Goal: Check status: Check status

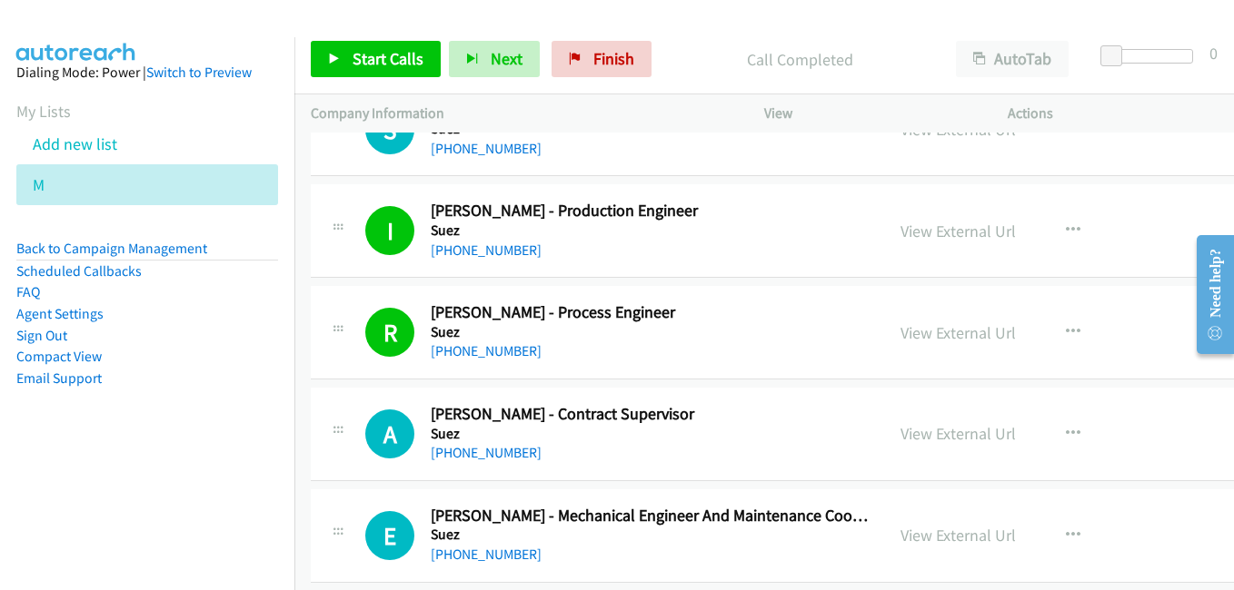
scroll to position [17442, 0]
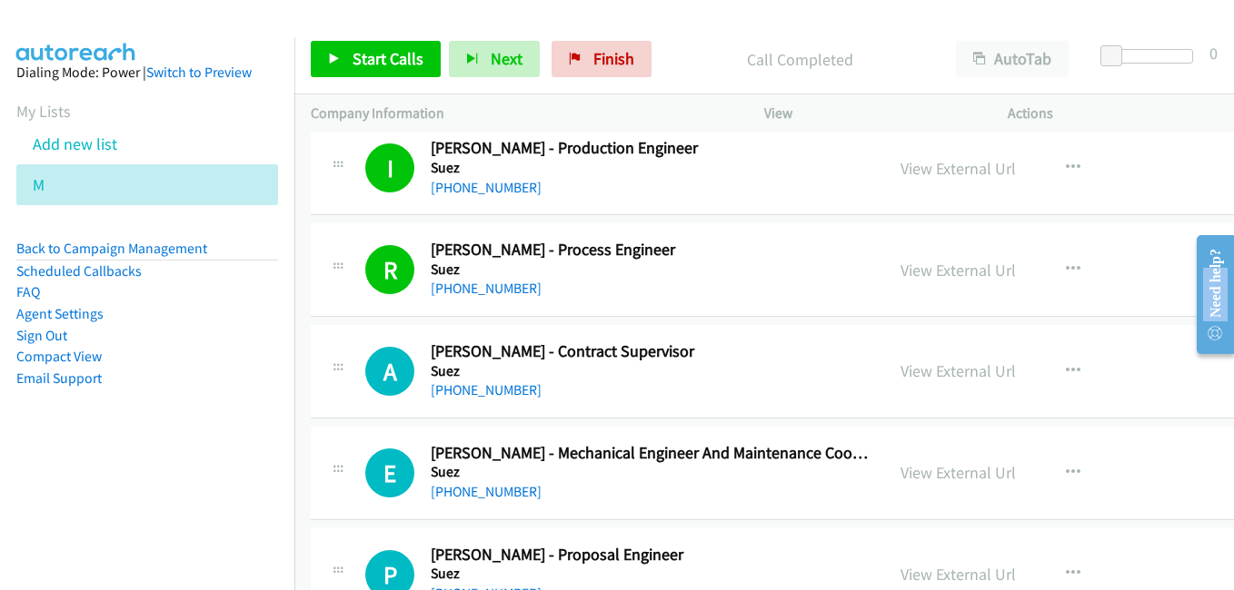
drag, startPoint x: 1219, startPoint y: 264, endPoint x: 1233, endPoint y: 327, distance: 64.1
click at [1233, 327] on div "Need help?" at bounding box center [1214, 294] width 37 height 119
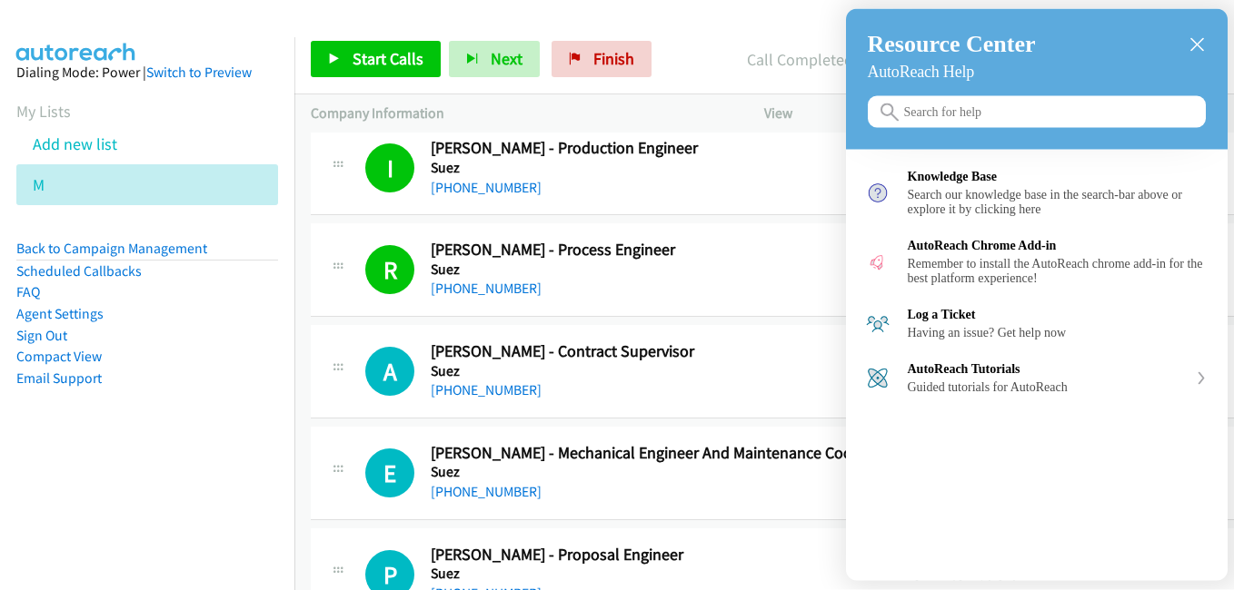
drag, startPoint x: 52, startPoint y: 104, endPoint x: 1195, endPoint y: 41, distance: 1145.5
click at [1195, 41] on icon "close resource center" at bounding box center [1197, 45] width 14 height 14
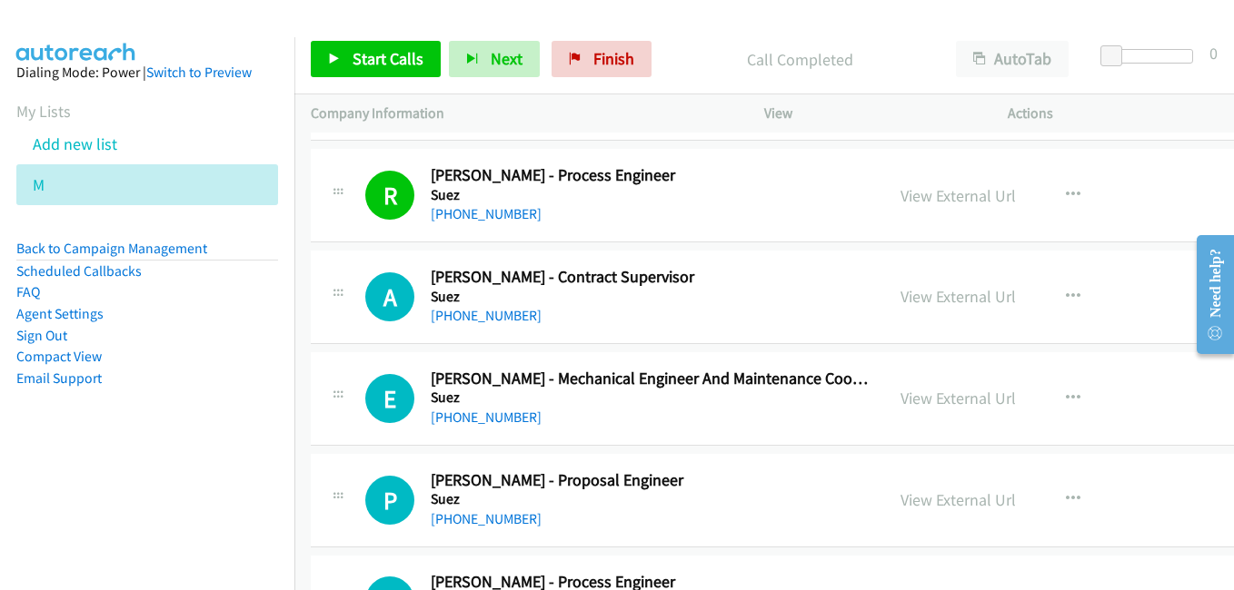
scroll to position [17532, 0]
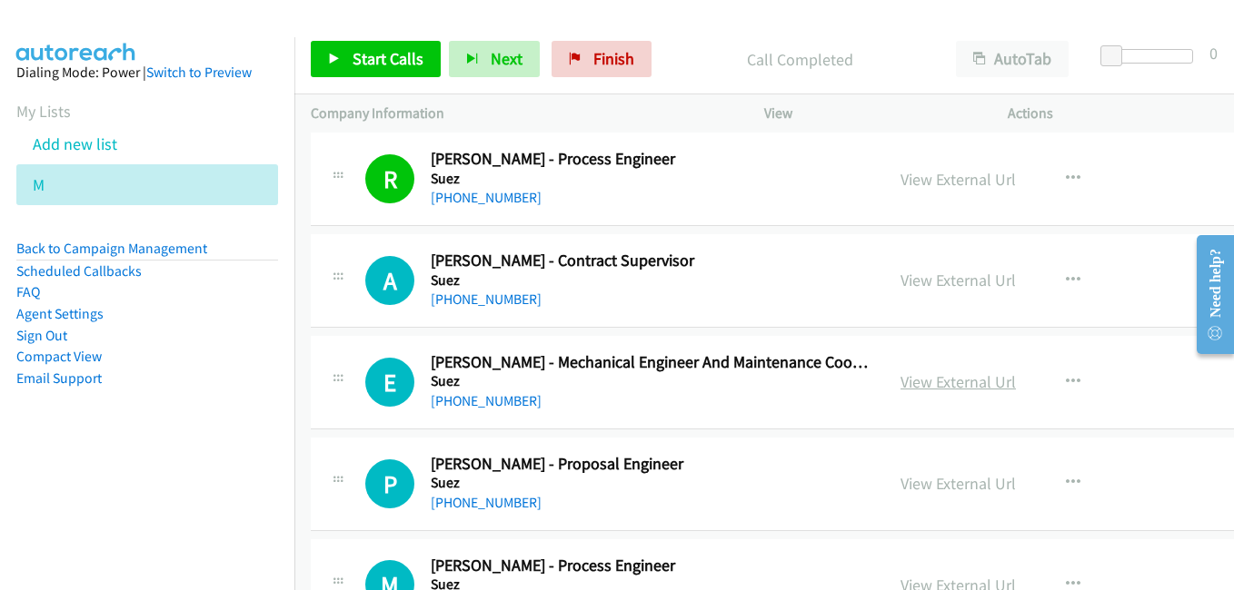
click at [917, 379] on link "View External Url" at bounding box center [957, 382] width 115 height 21
click at [929, 488] on link "View External Url" at bounding box center [957, 483] width 115 height 21
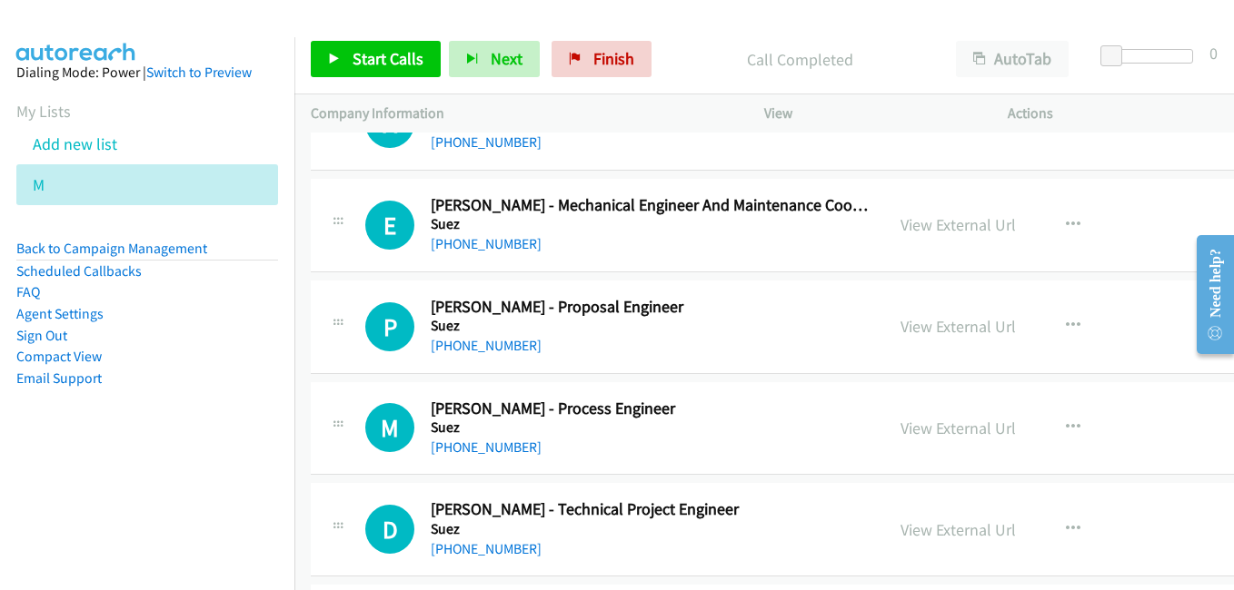
scroll to position [17805, 0]
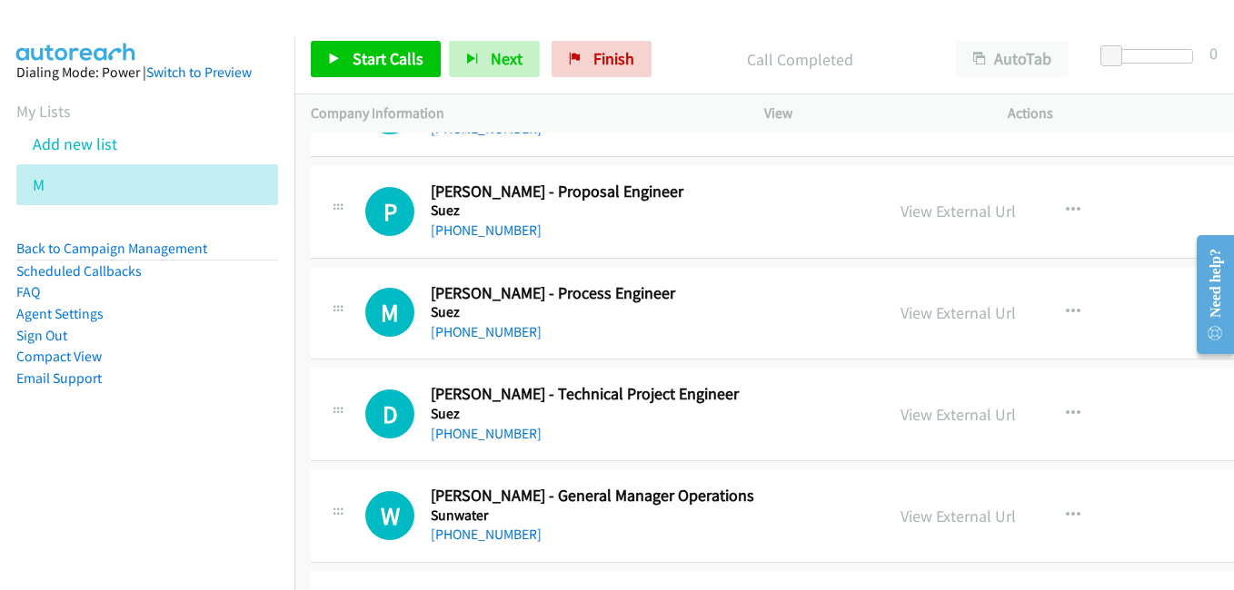
drag, startPoint x: 937, startPoint y: 319, endPoint x: 762, endPoint y: 159, distance: 237.3
click at [937, 319] on link "View External Url" at bounding box center [957, 313] width 115 height 21
click at [935, 411] on link "View External Url" at bounding box center [957, 414] width 115 height 21
click at [949, 511] on link "View External Url" at bounding box center [957, 516] width 115 height 21
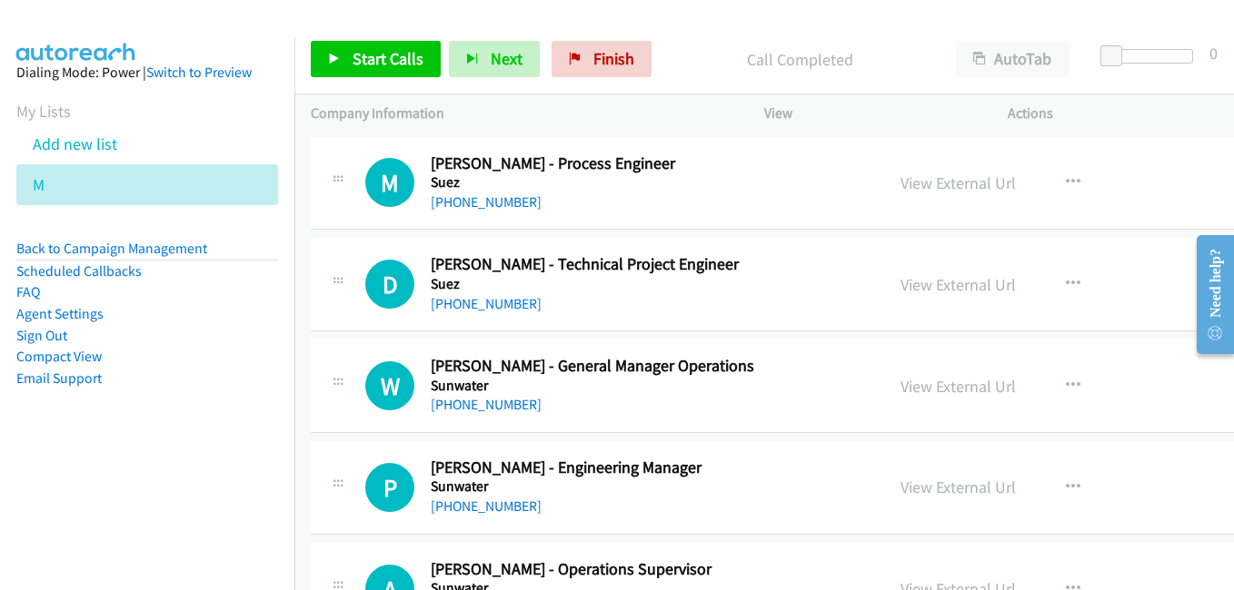
scroll to position [18077, 0]
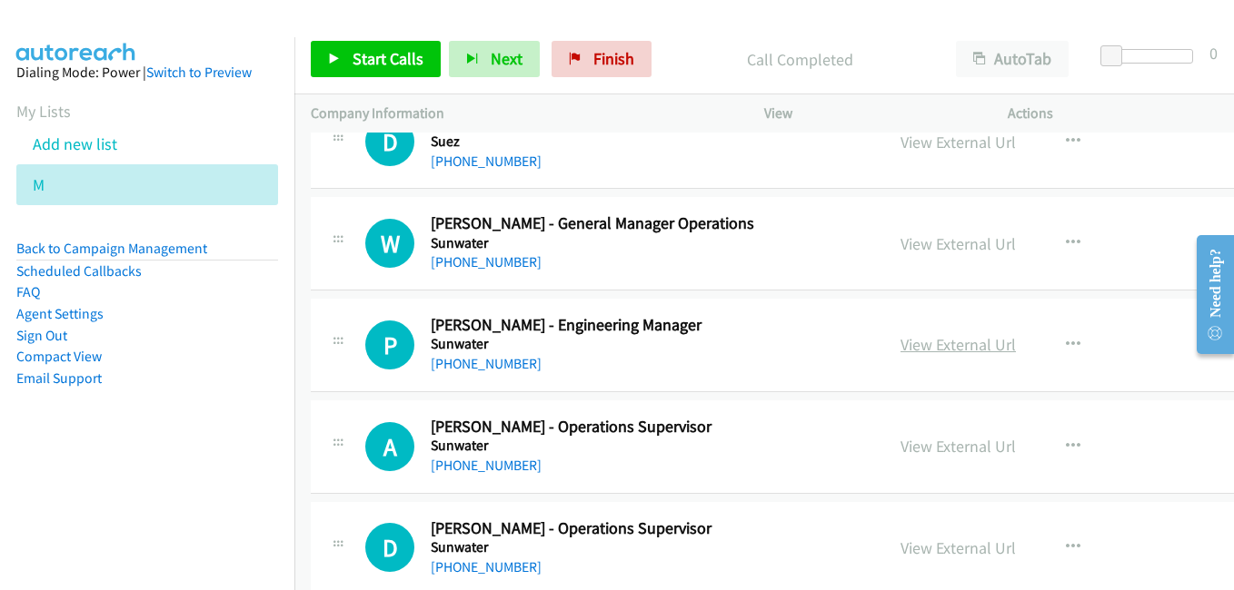
click at [922, 351] on link "View External Url" at bounding box center [957, 344] width 115 height 21
click at [934, 446] on link "View External Url" at bounding box center [957, 446] width 115 height 21
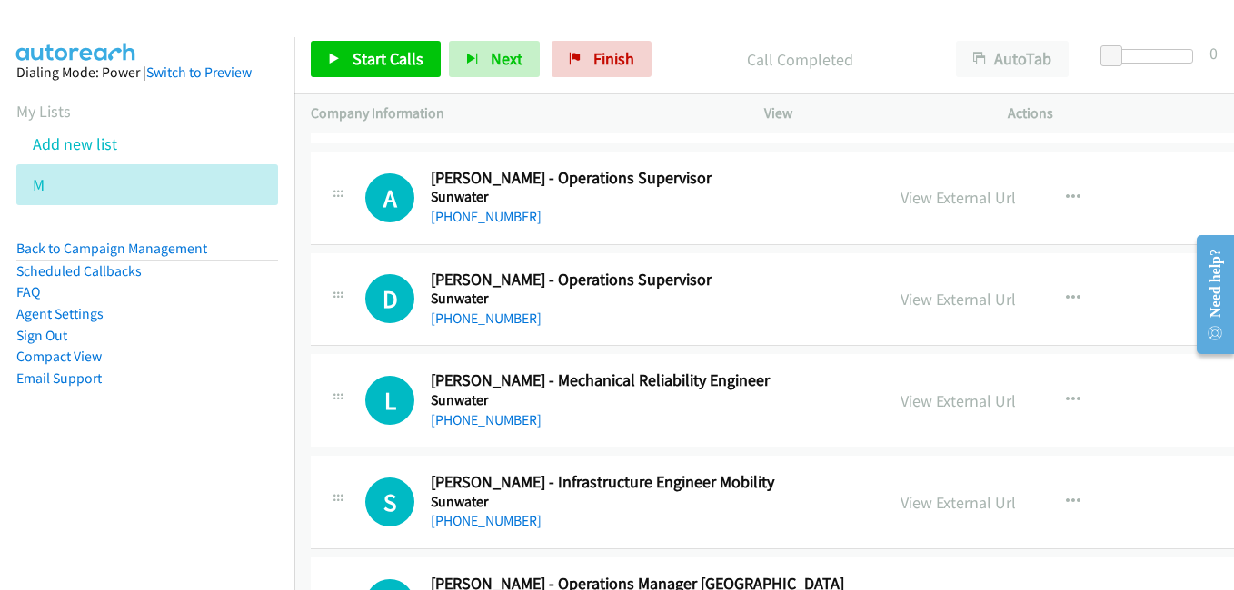
scroll to position [18350, 0]
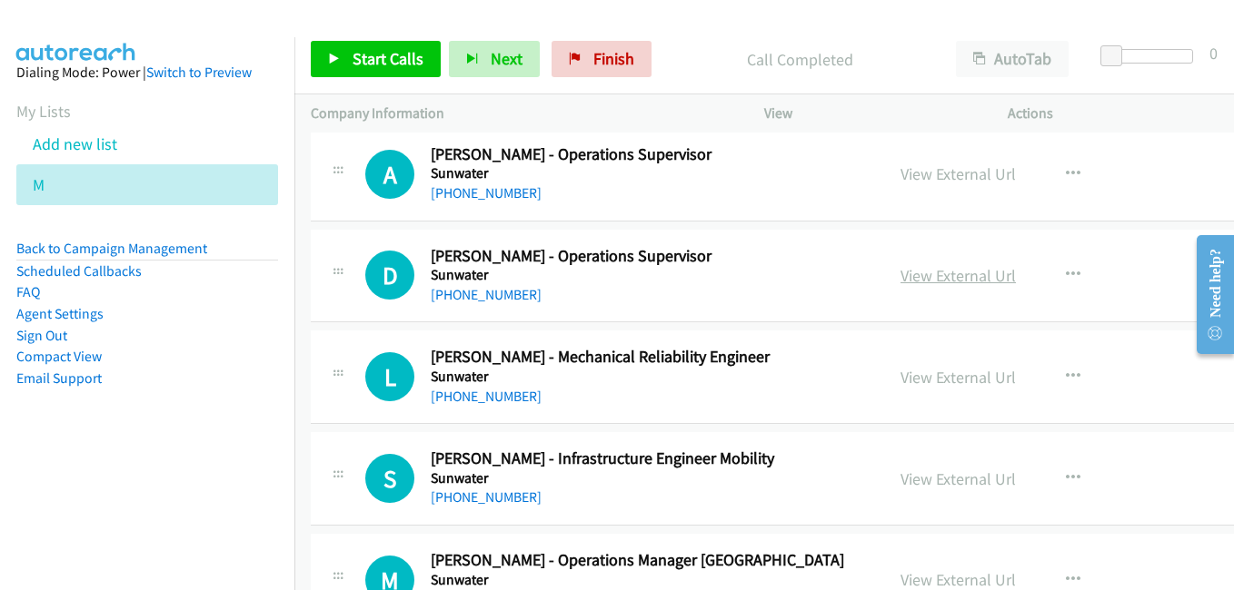
click at [920, 271] on link "View External Url" at bounding box center [957, 275] width 115 height 21
click at [948, 375] on link "View External Url" at bounding box center [957, 377] width 115 height 21
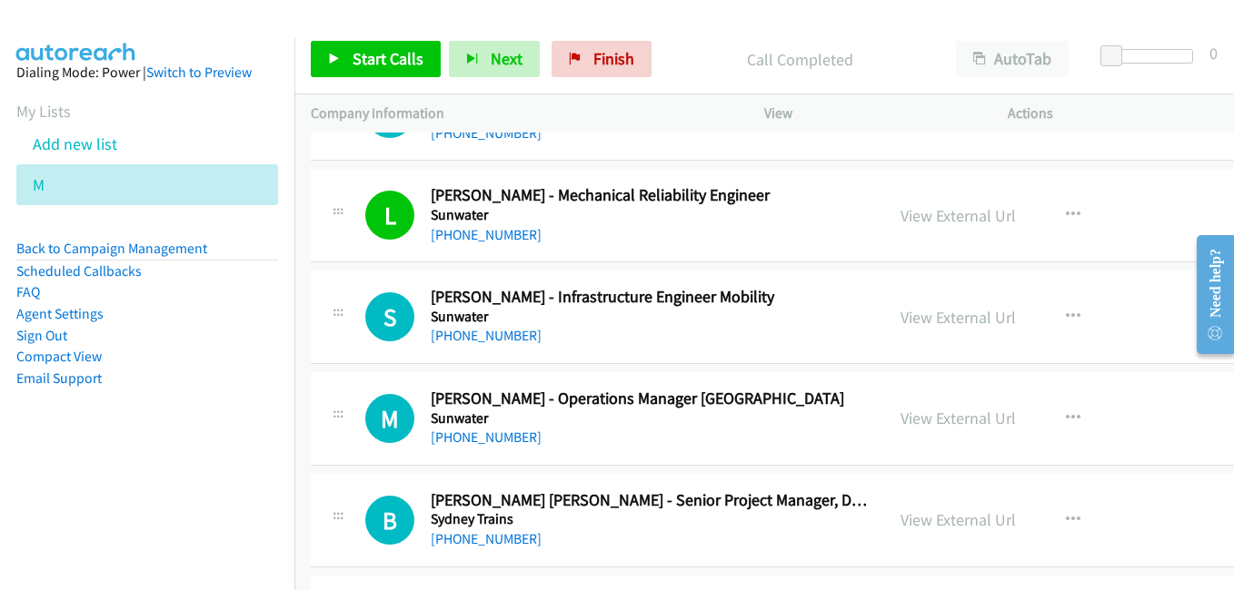
scroll to position [18532, 0]
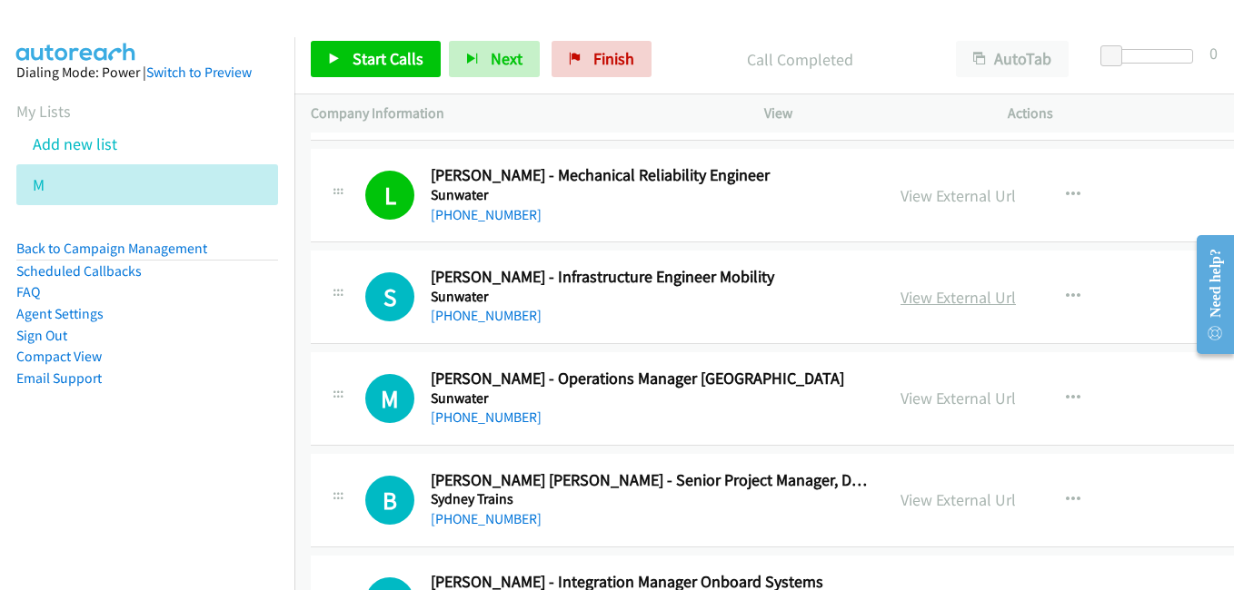
click at [952, 300] on link "View External Url" at bounding box center [957, 297] width 115 height 21
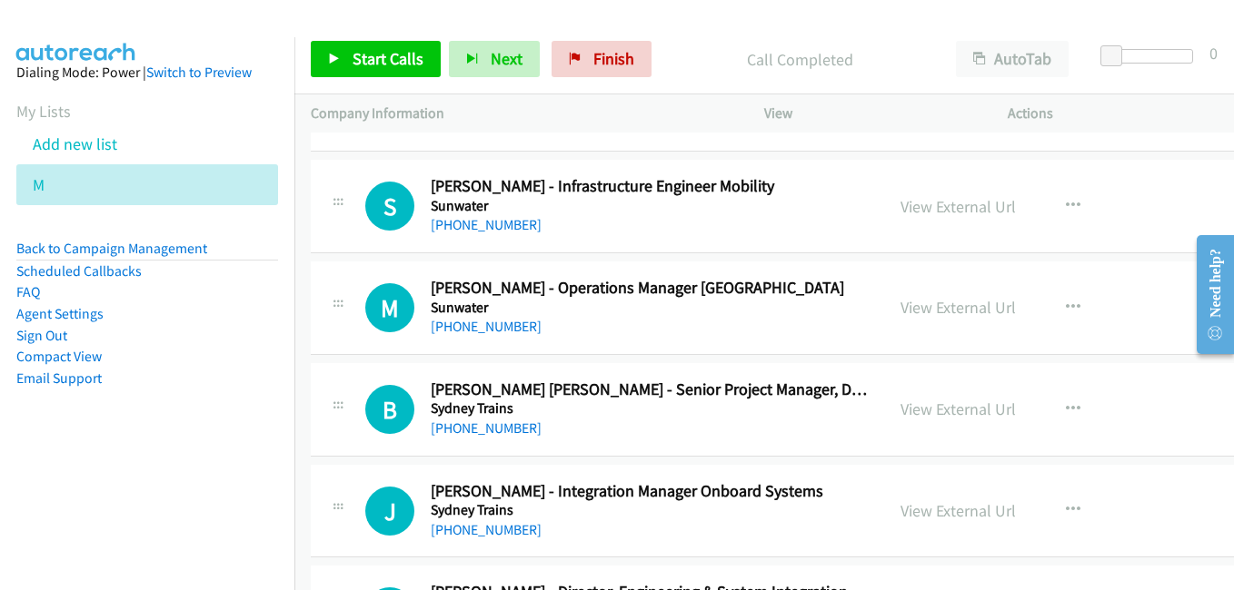
scroll to position [18713, 0]
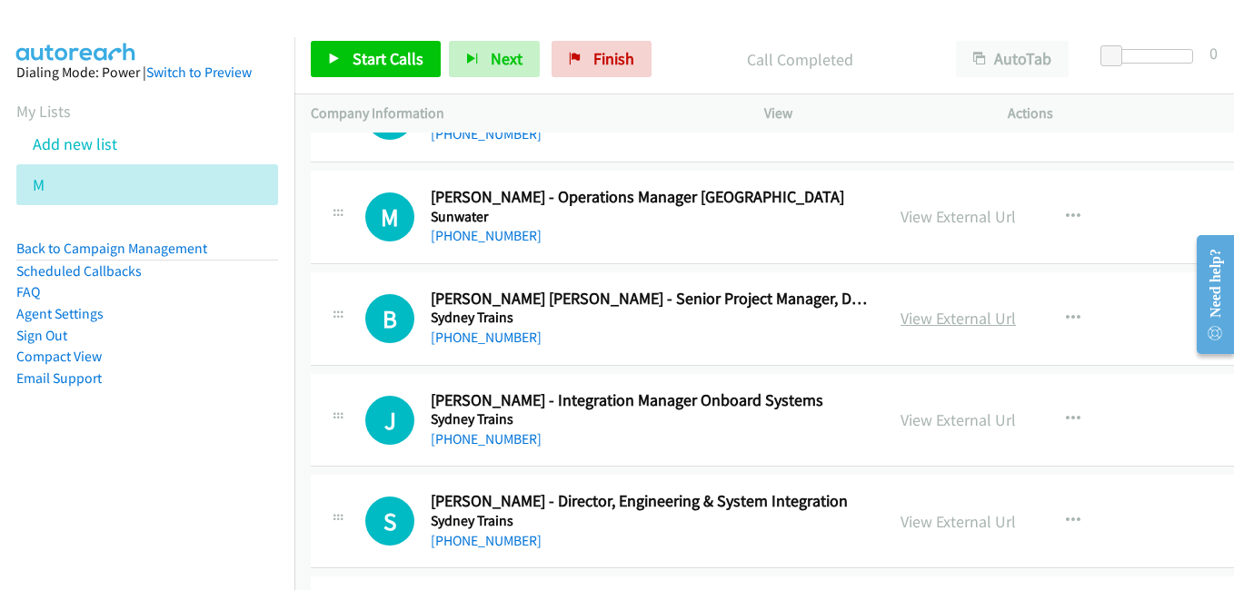
click at [935, 319] on link "View External Url" at bounding box center [957, 318] width 115 height 21
click at [937, 417] on link "View External Url" at bounding box center [957, 420] width 115 height 21
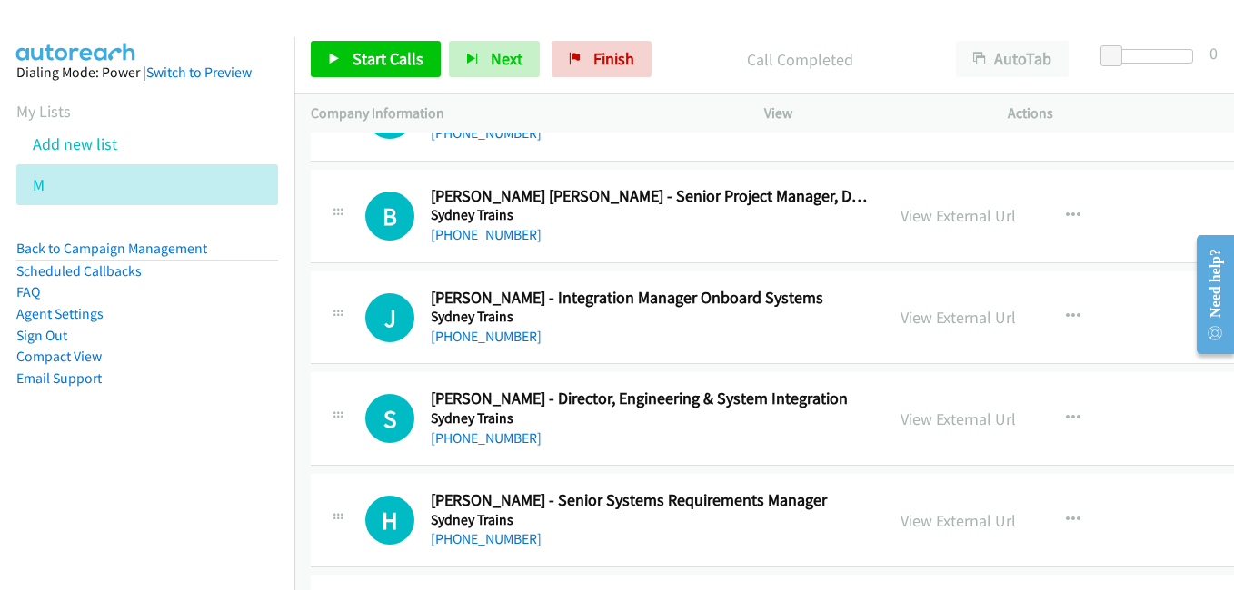
scroll to position [18895, 0]
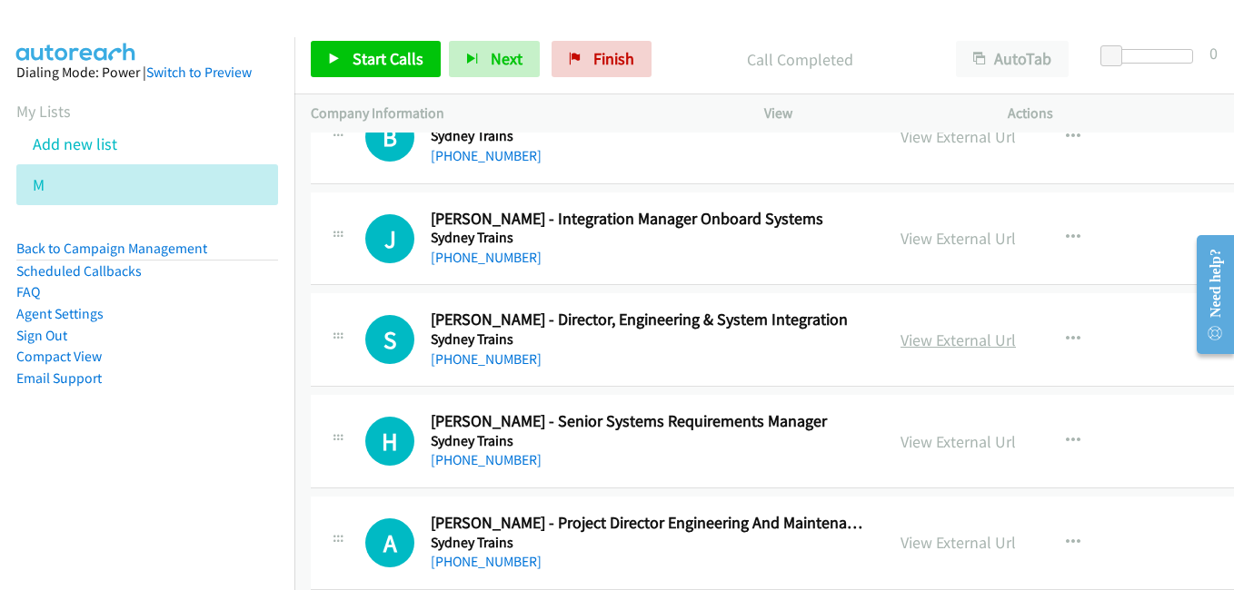
drag, startPoint x: 928, startPoint y: 346, endPoint x: 914, endPoint y: 341, distance: 15.5
click at [928, 346] on link "View External Url" at bounding box center [957, 340] width 115 height 21
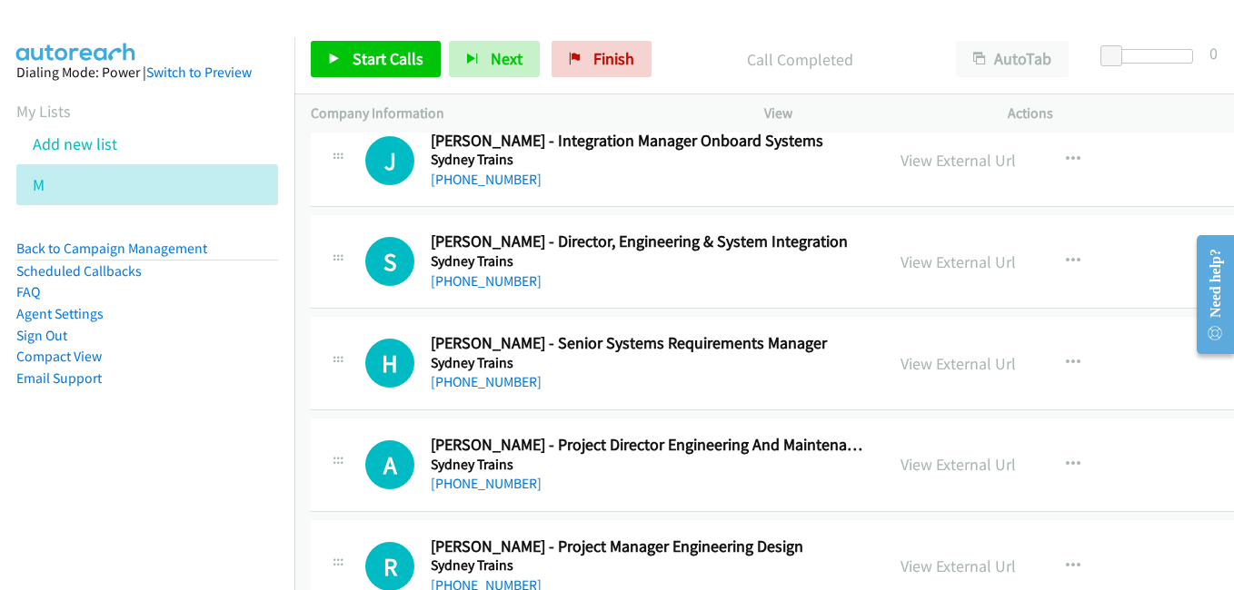
scroll to position [19077, 0]
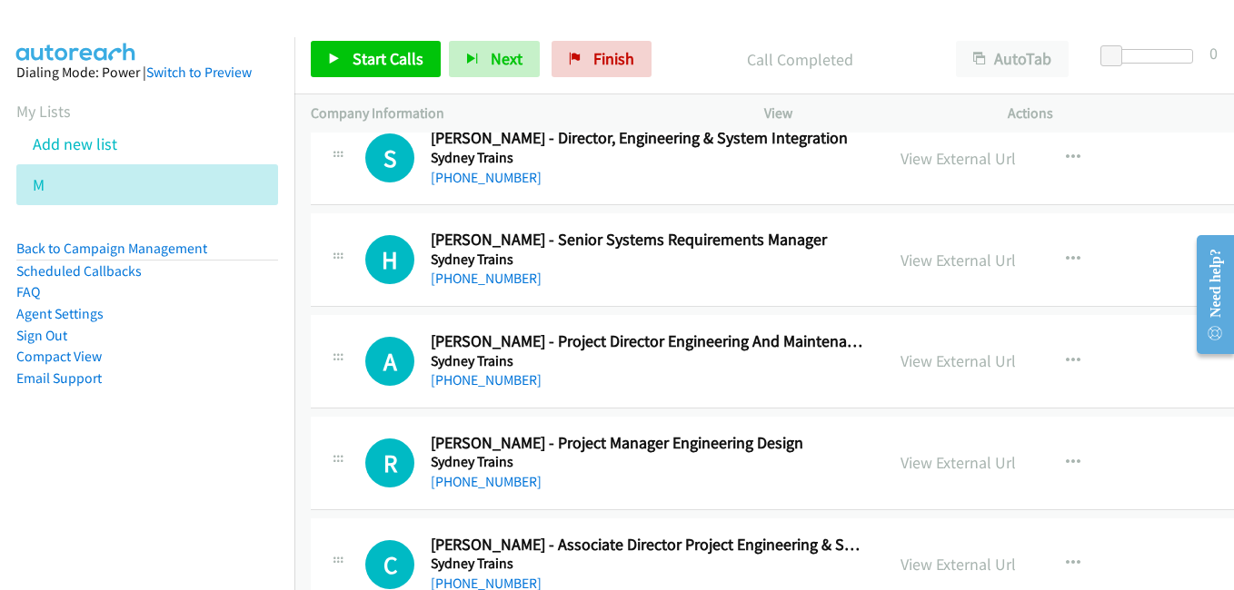
drag, startPoint x: 915, startPoint y: 260, endPoint x: 857, endPoint y: 243, distance: 60.4
click at [915, 260] on link "View External Url" at bounding box center [957, 260] width 115 height 21
click at [940, 362] on link "View External Url" at bounding box center [957, 361] width 115 height 21
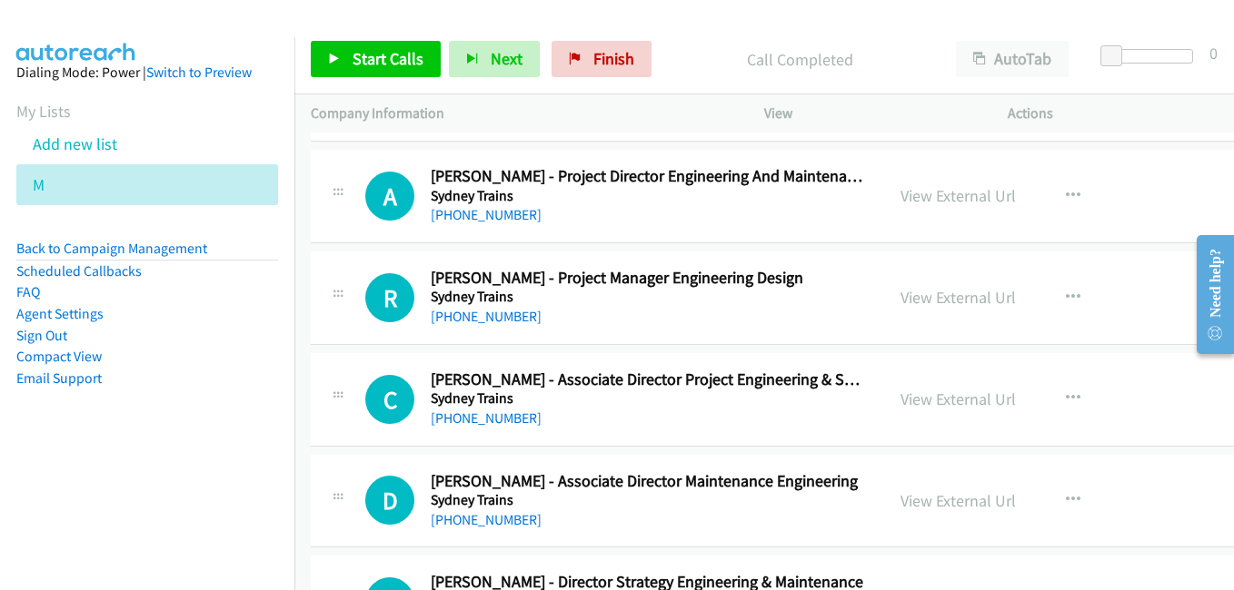
scroll to position [19258, 0]
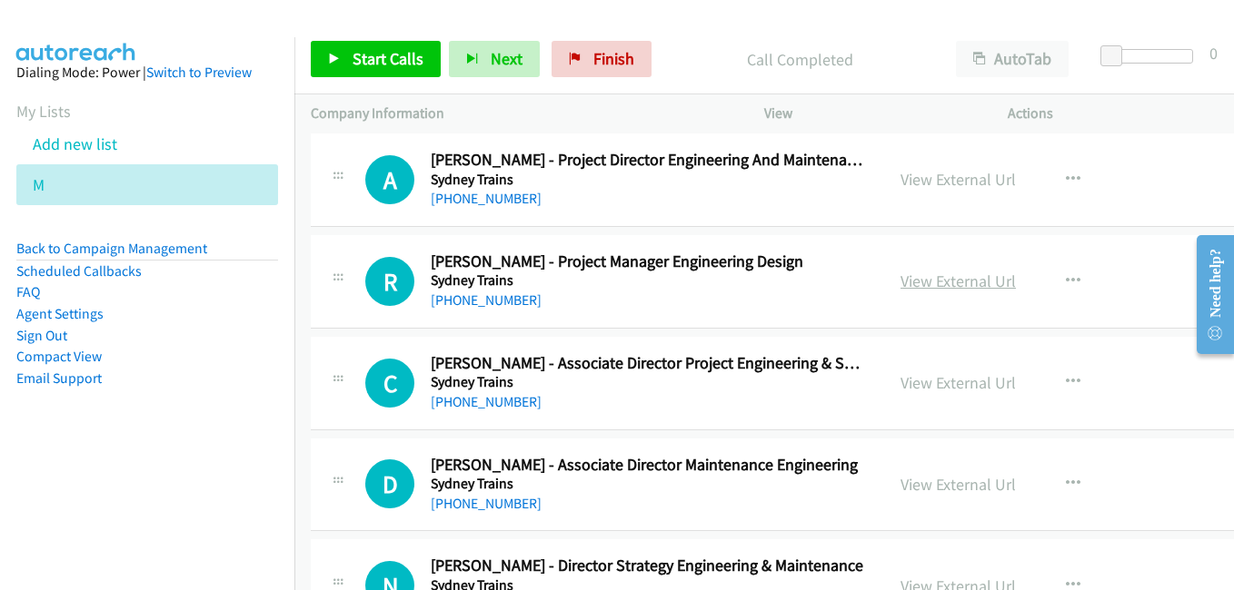
click at [913, 283] on link "View External Url" at bounding box center [957, 281] width 115 height 21
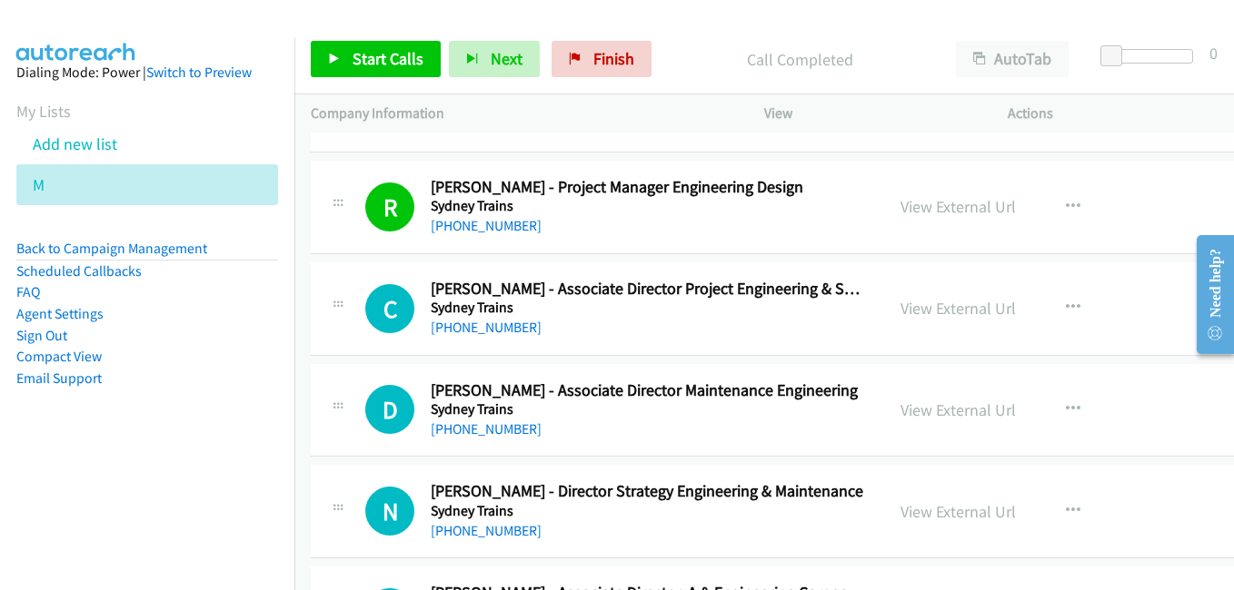
scroll to position [19349, 0]
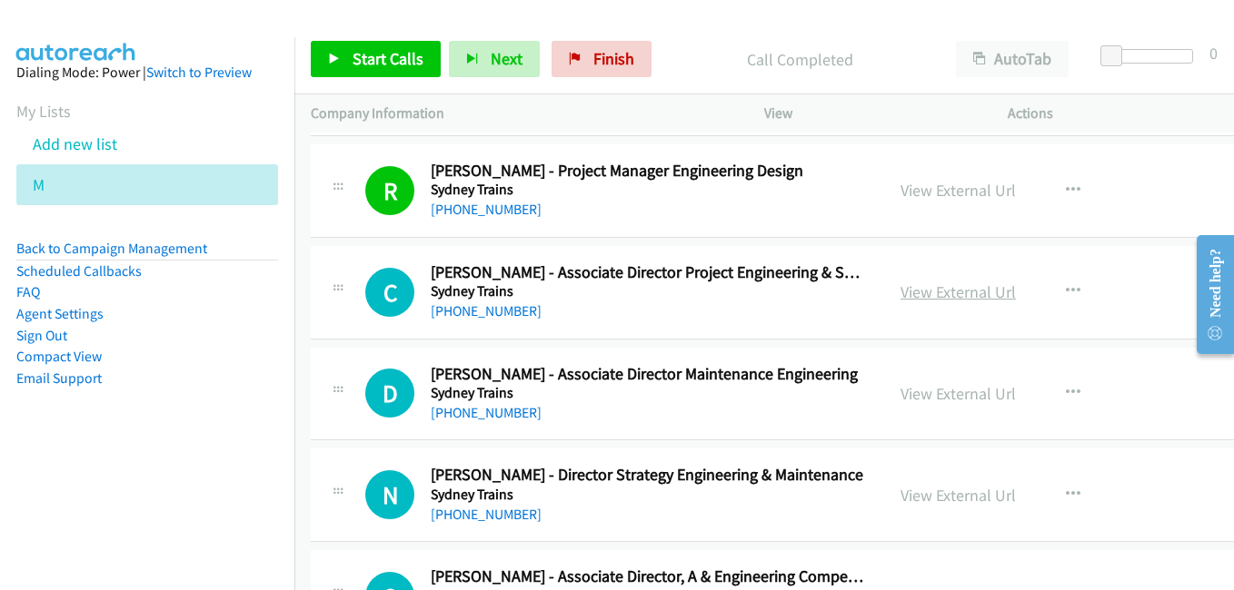
click at [917, 301] on link "View External Url" at bounding box center [957, 292] width 115 height 21
click at [929, 397] on link "View External Url" at bounding box center [957, 393] width 115 height 21
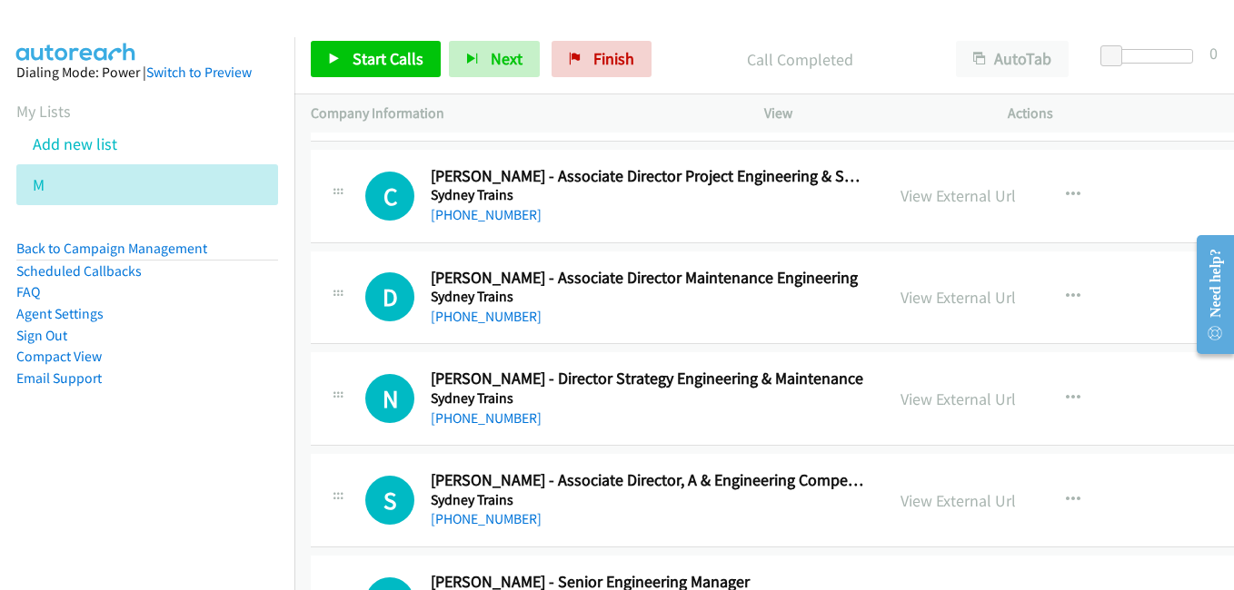
scroll to position [19531, 0]
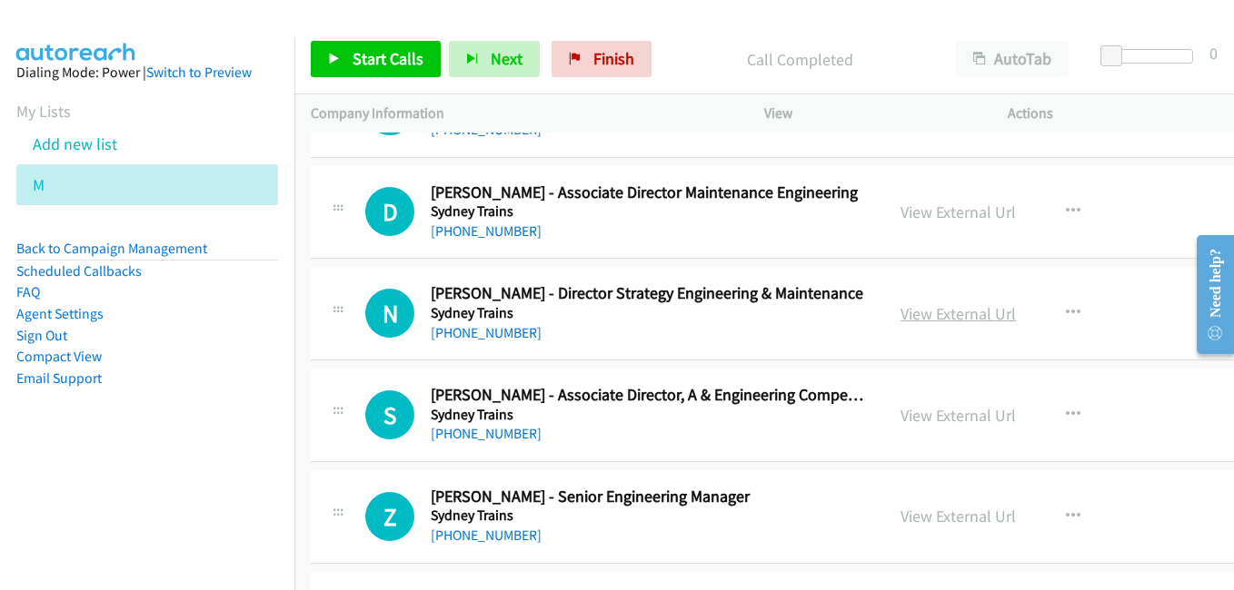
click at [917, 318] on link "View External Url" at bounding box center [957, 313] width 115 height 21
click at [930, 416] on link "View External Url" at bounding box center [957, 415] width 115 height 21
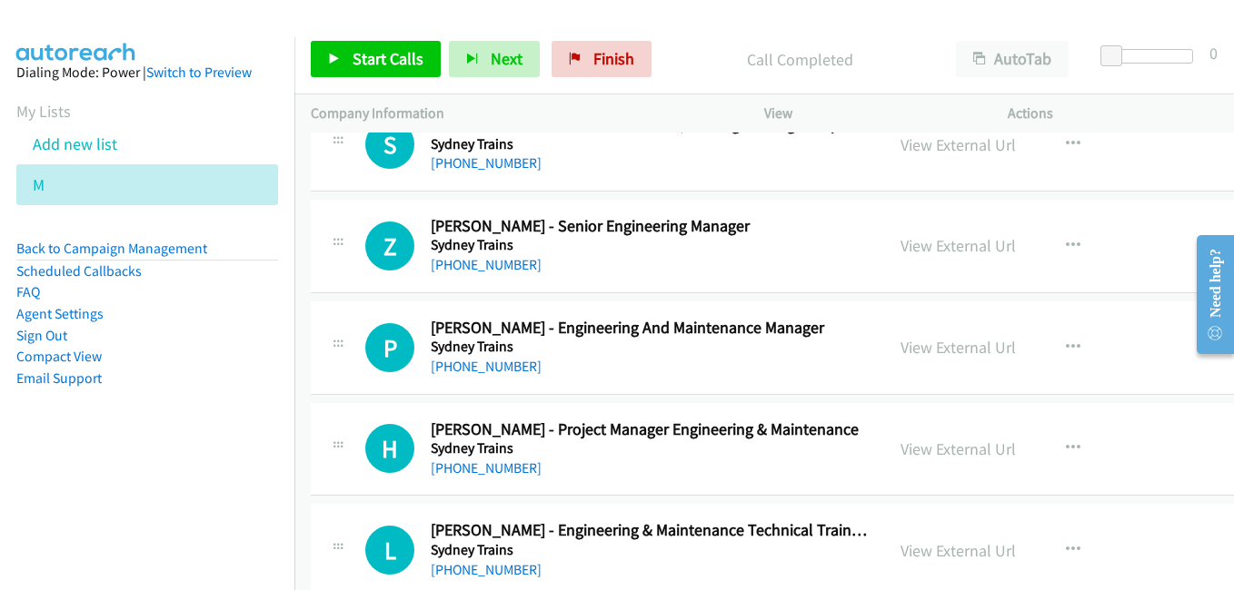
scroll to position [19803, 0]
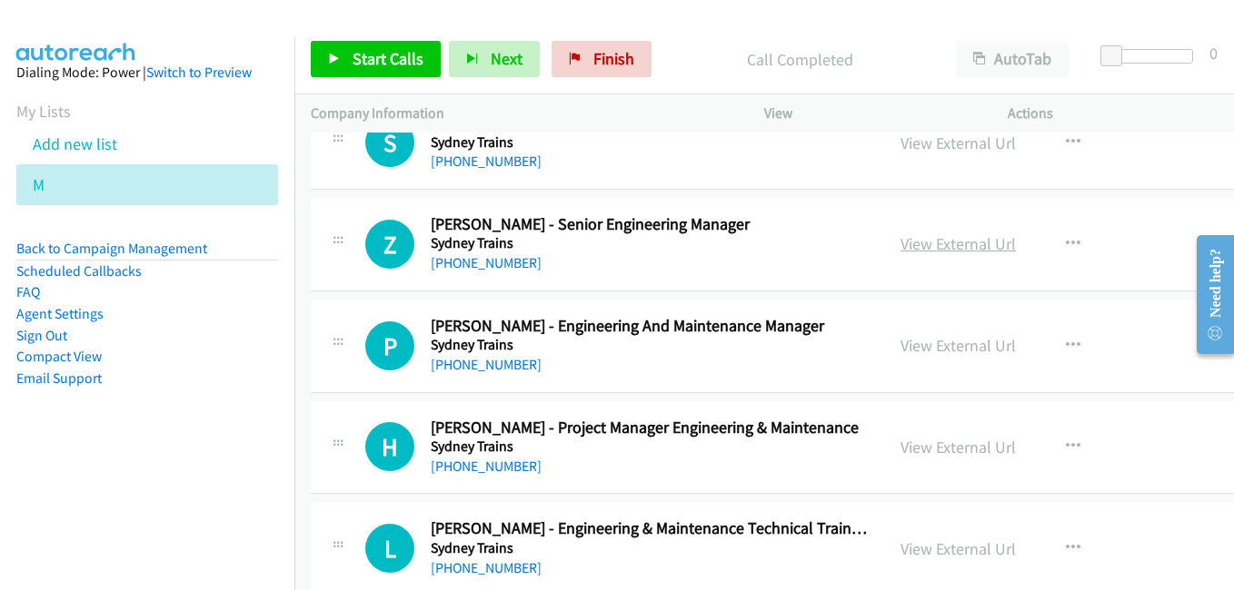
click at [929, 250] on link "View External Url" at bounding box center [957, 243] width 115 height 21
click at [919, 347] on link "View External Url" at bounding box center [957, 345] width 115 height 21
click at [917, 448] on link "View External Url" at bounding box center [957, 447] width 115 height 21
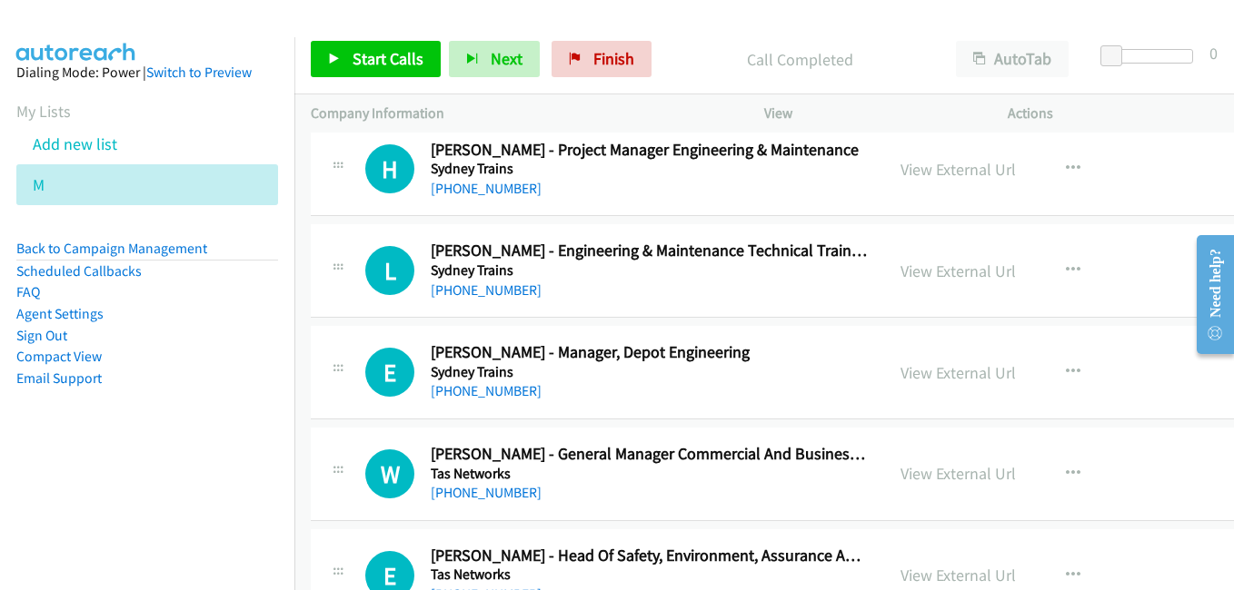
scroll to position [20076, 0]
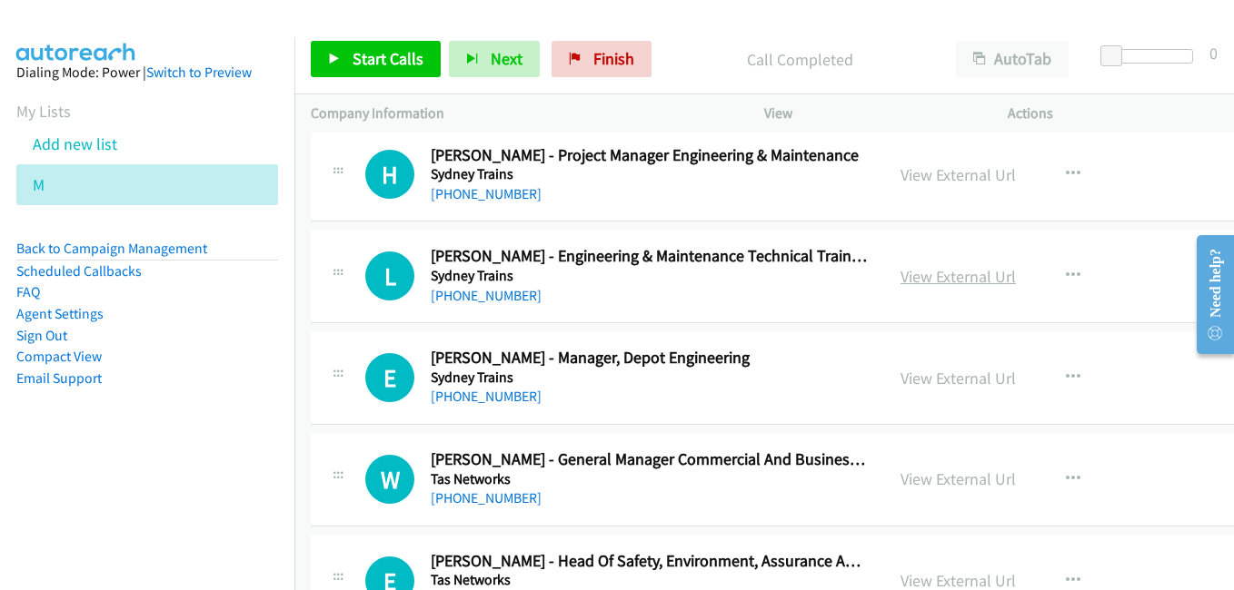
click at [924, 282] on link "View External Url" at bounding box center [957, 276] width 115 height 21
click at [900, 385] on link "View External Url" at bounding box center [957, 378] width 115 height 21
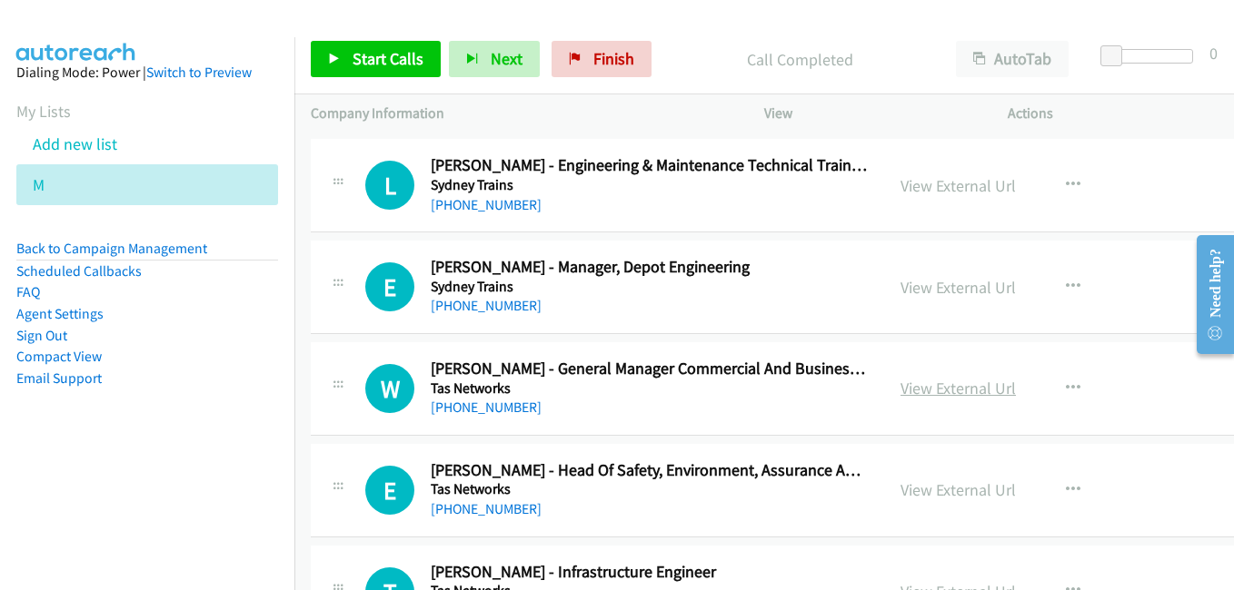
click at [947, 388] on link "View External Url" at bounding box center [957, 388] width 115 height 21
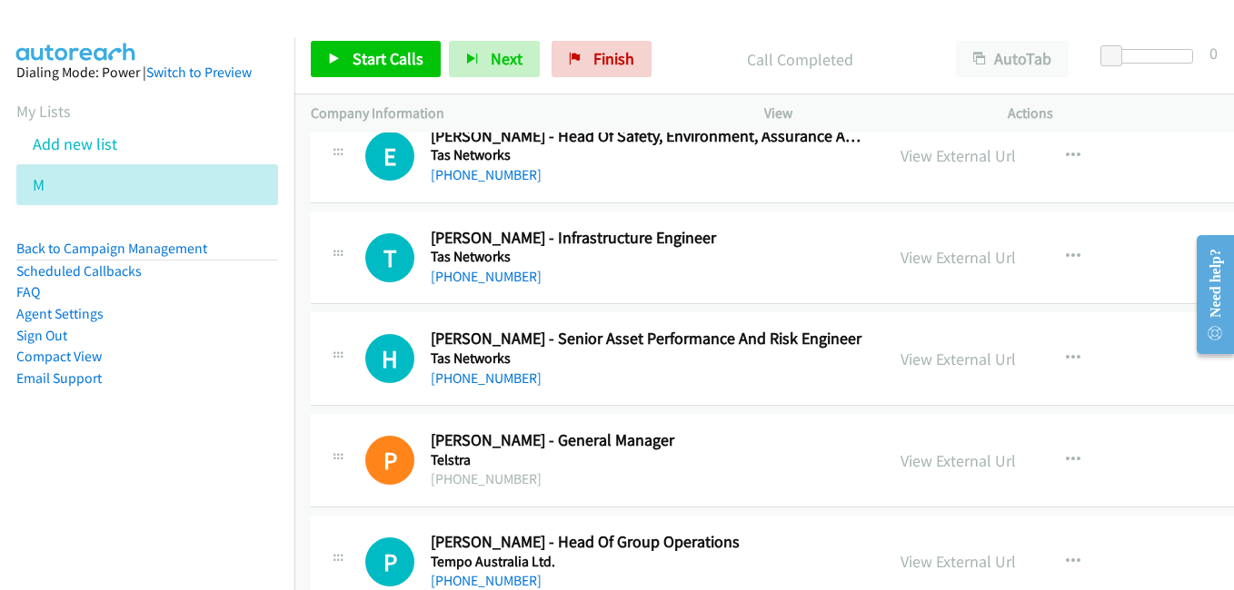
scroll to position [20530, 0]
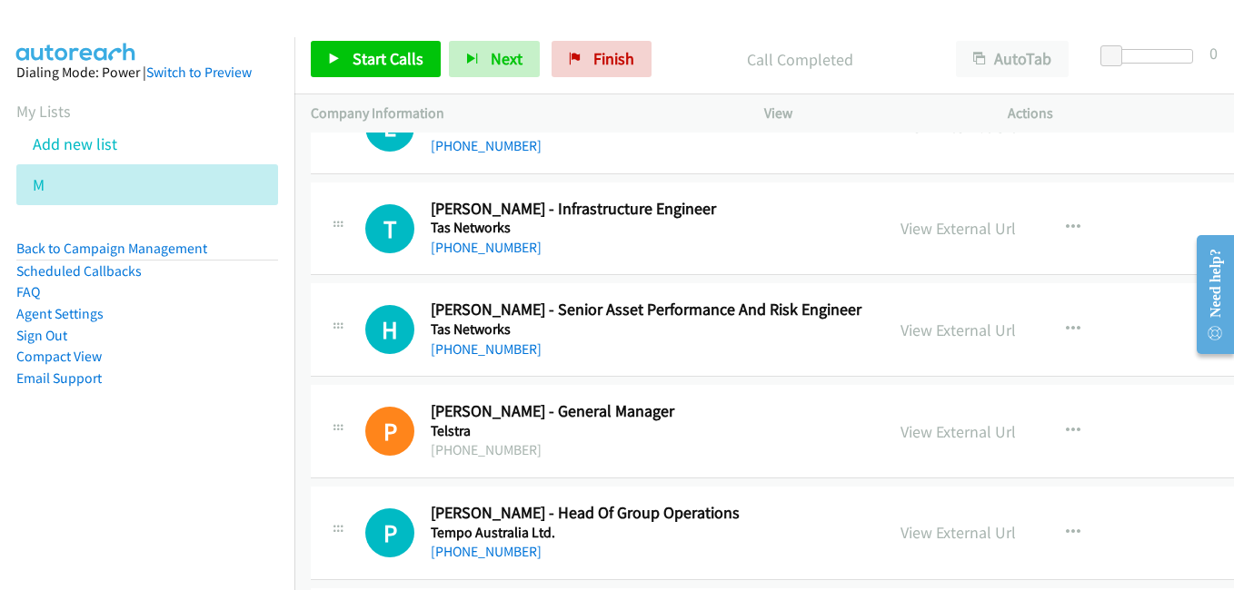
drag, startPoint x: 926, startPoint y: 328, endPoint x: 825, endPoint y: 305, distance: 103.4
click at [926, 328] on link "View External Url" at bounding box center [957, 330] width 115 height 21
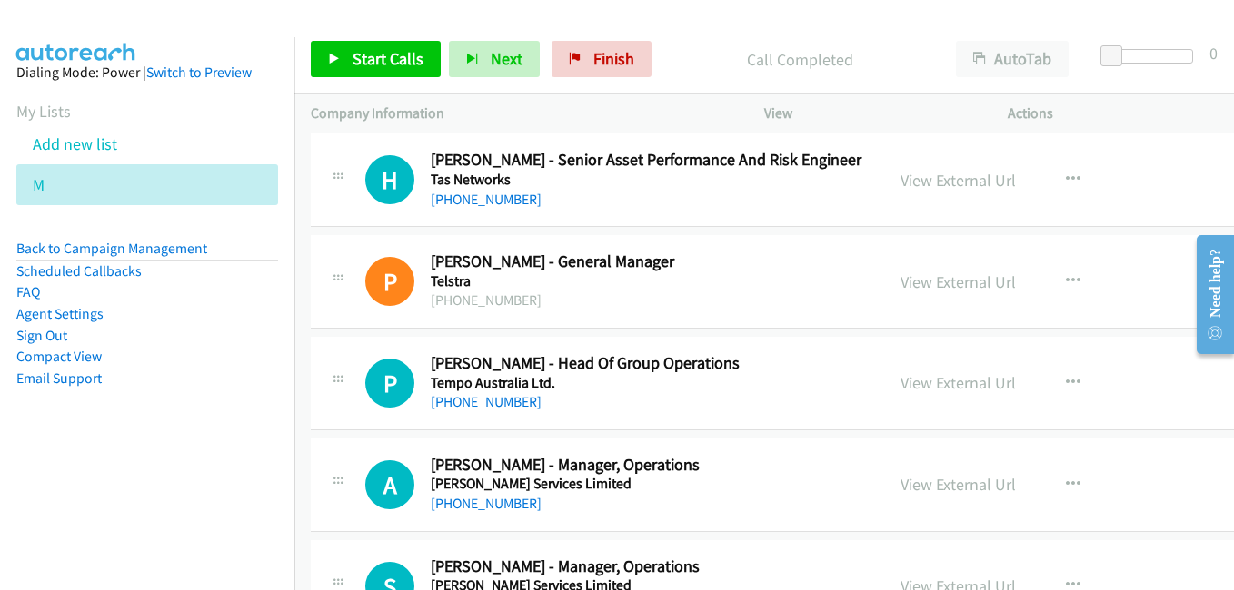
scroll to position [20712, 0]
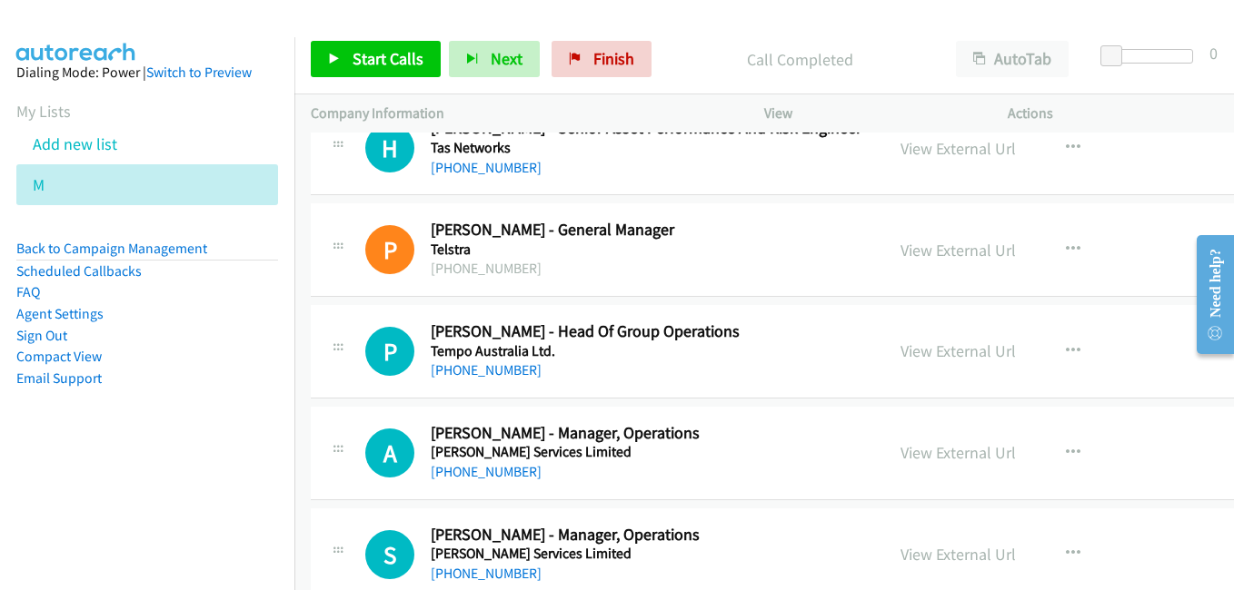
drag, startPoint x: 898, startPoint y: 351, endPoint x: 778, endPoint y: 326, distance: 123.3
click at [900, 351] on link "View External Url" at bounding box center [957, 351] width 115 height 21
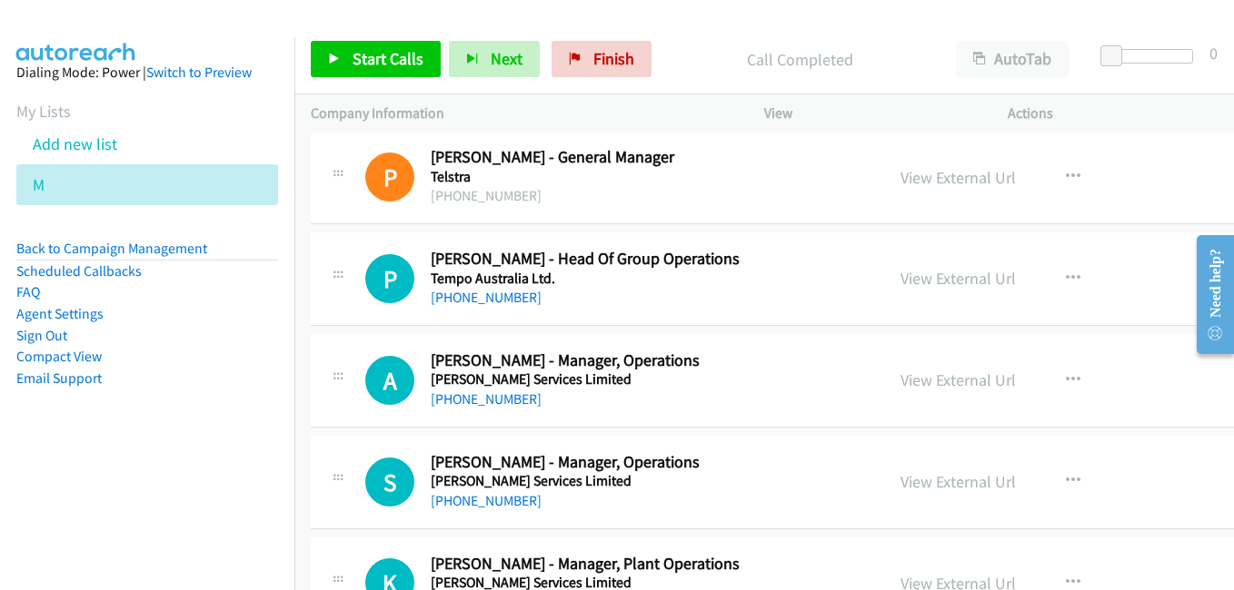
scroll to position [20803, 0]
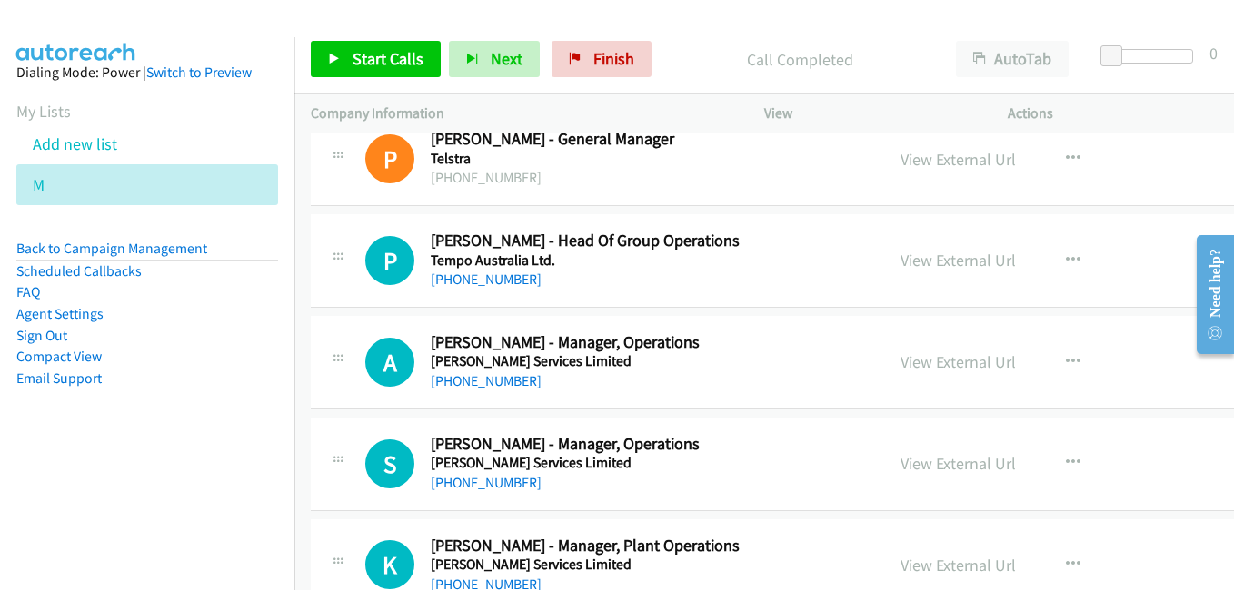
click at [908, 355] on link "View External Url" at bounding box center [957, 362] width 115 height 21
click at [933, 463] on link "View External Url" at bounding box center [957, 463] width 115 height 21
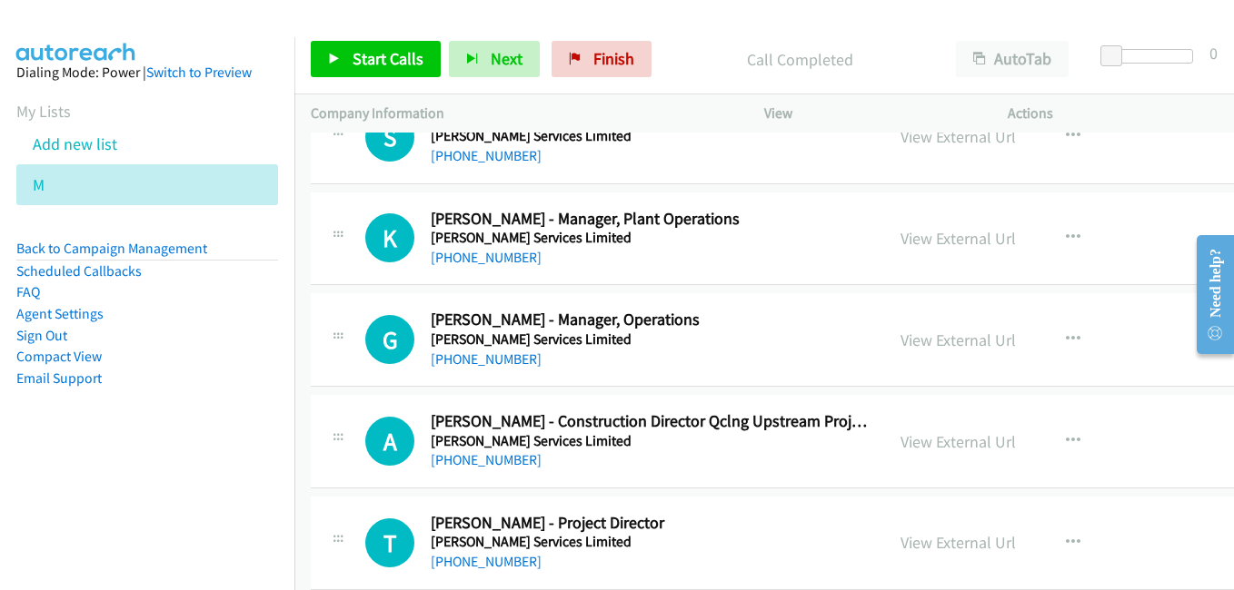
scroll to position [21166, 0]
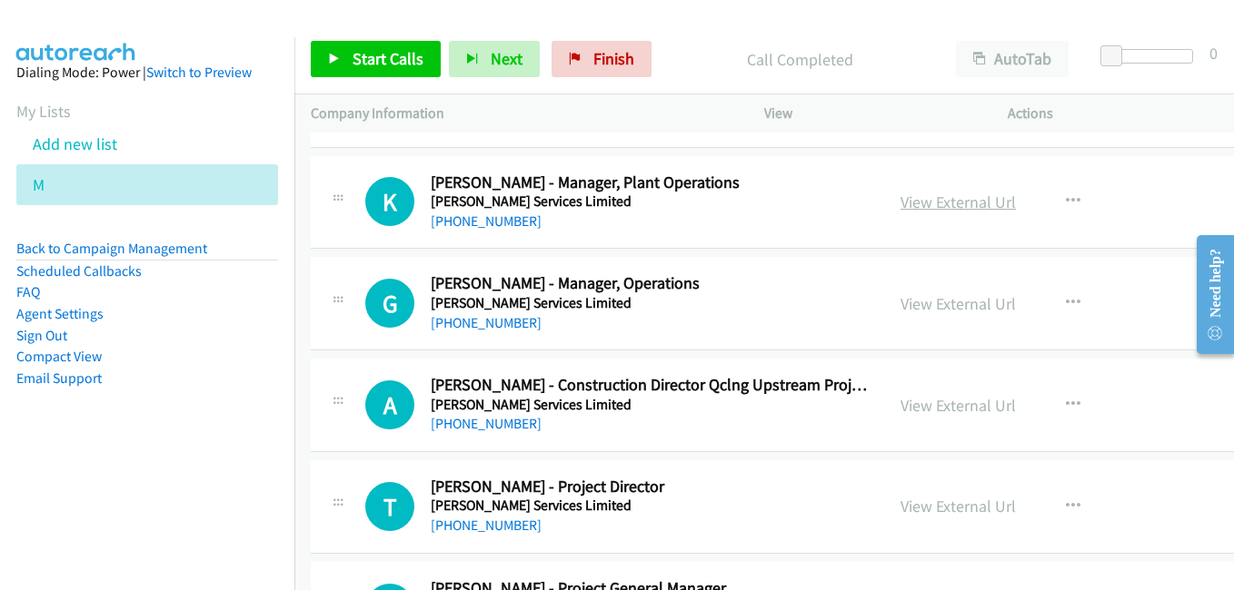
click at [917, 197] on link "View External Url" at bounding box center [957, 202] width 115 height 21
drag, startPoint x: 946, startPoint y: 302, endPoint x: 889, endPoint y: 309, distance: 56.8
click at [921, 312] on link "View External Url" at bounding box center [957, 303] width 115 height 21
click at [917, 410] on link "View External Url" at bounding box center [957, 405] width 115 height 21
click at [909, 510] on link "View External Url" at bounding box center [957, 506] width 115 height 21
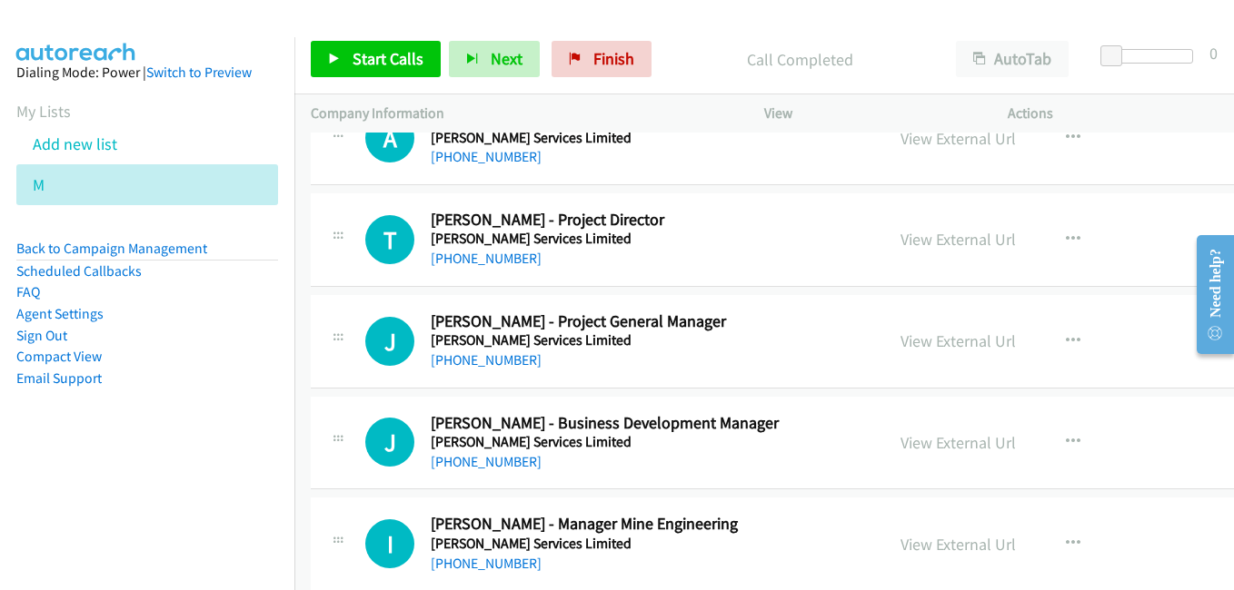
scroll to position [21439, 0]
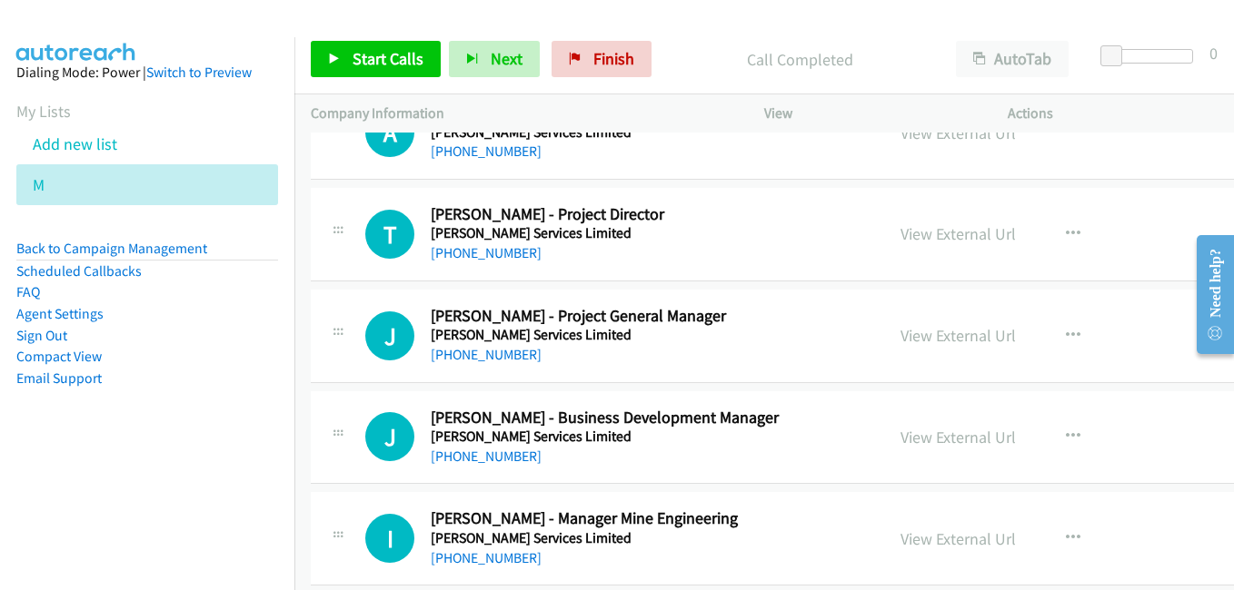
drag, startPoint x: 927, startPoint y: 333, endPoint x: 874, endPoint y: 303, distance: 61.1
click at [927, 333] on link "View External Url" at bounding box center [957, 335] width 115 height 21
click at [952, 440] on link "View External Url" at bounding box center [957, 437] width 115 height 21
drag, startPoint x: 919, startPoint y: 544, endPoint x: 887, endPoint y: 532, distance: 34.8
click at [919, 544] on link "View External Url" at bounding box center [957, 539] width 115 height 21
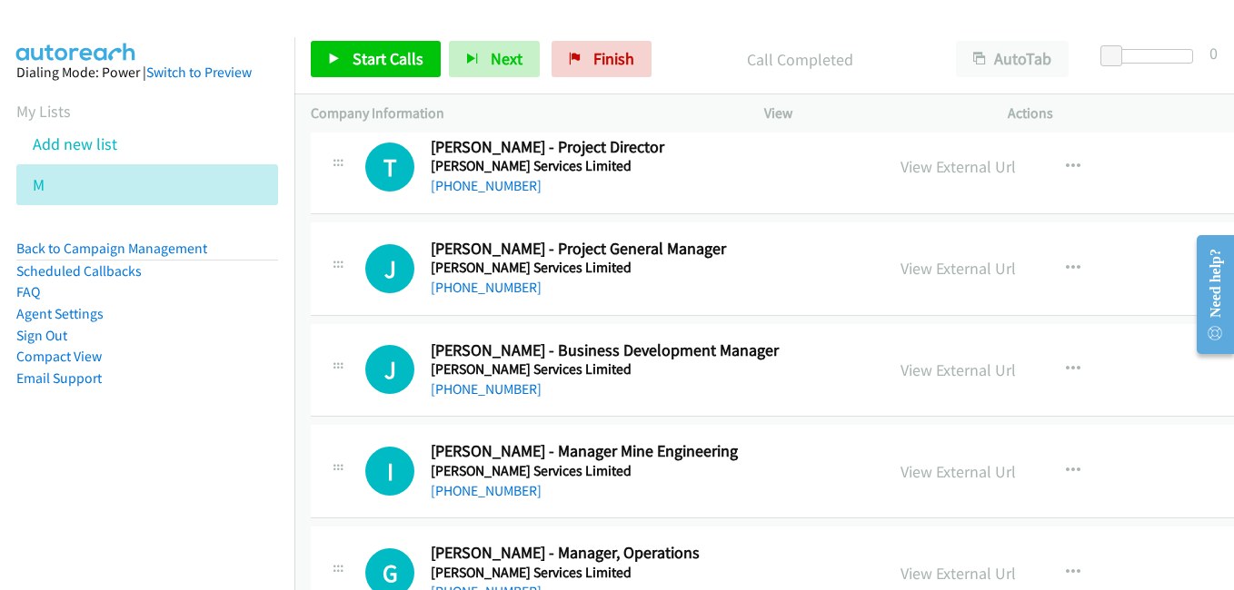
scroll to position [21620, 0]
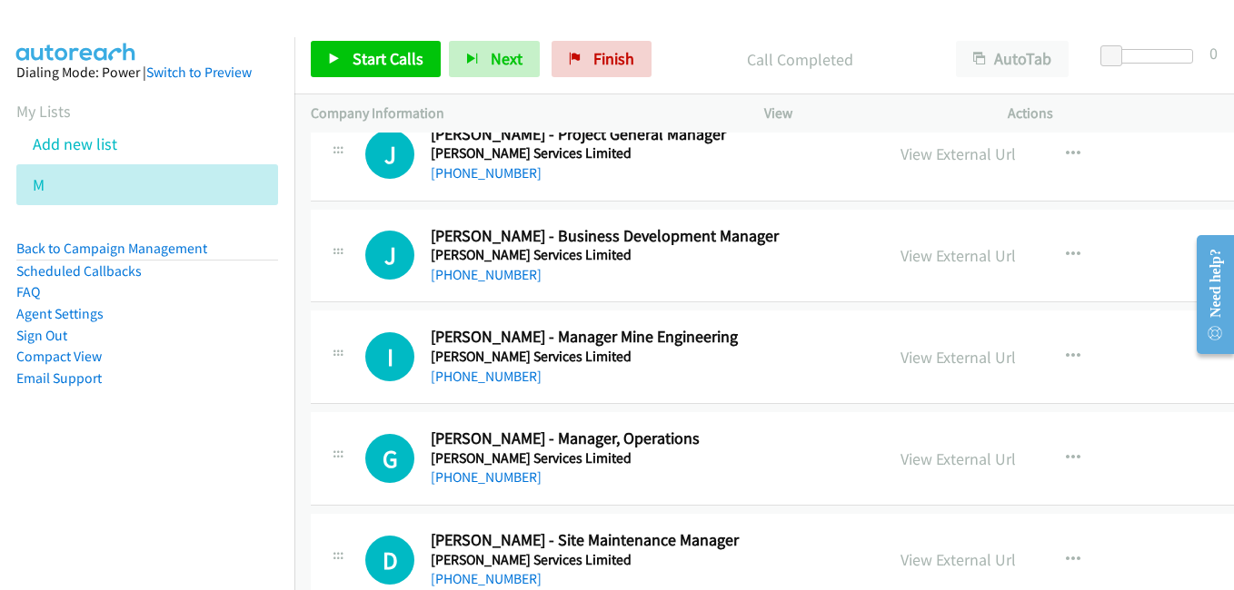
drag, startPoint x: 884, startPoint y: 465, endPoint x: 955, endPoint y: 395, distance: 99.6
click at [941, 459] on link "View External Url" at bounding box center [957, 459] width 115 height 21
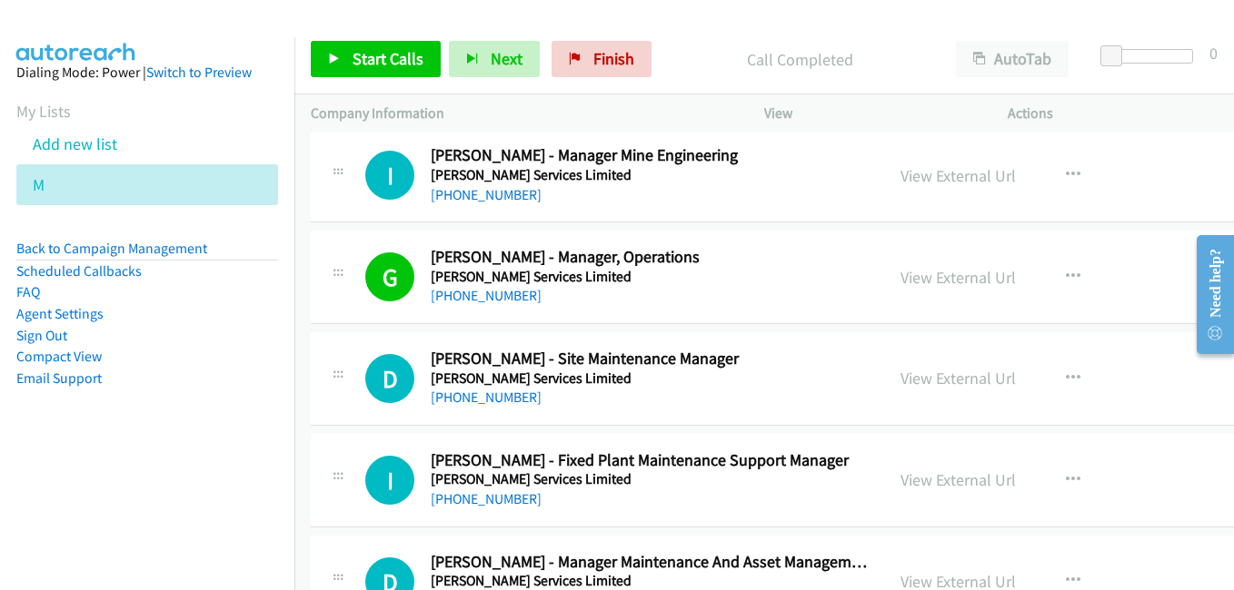
drag, startPoint x: 917, startPoint y: 374, endPoint x: 887, endPoint y: 354, distance: 36.0
click at [917, 374] on link "View External Url" at bounding box center [957, 378] width 115 height 21
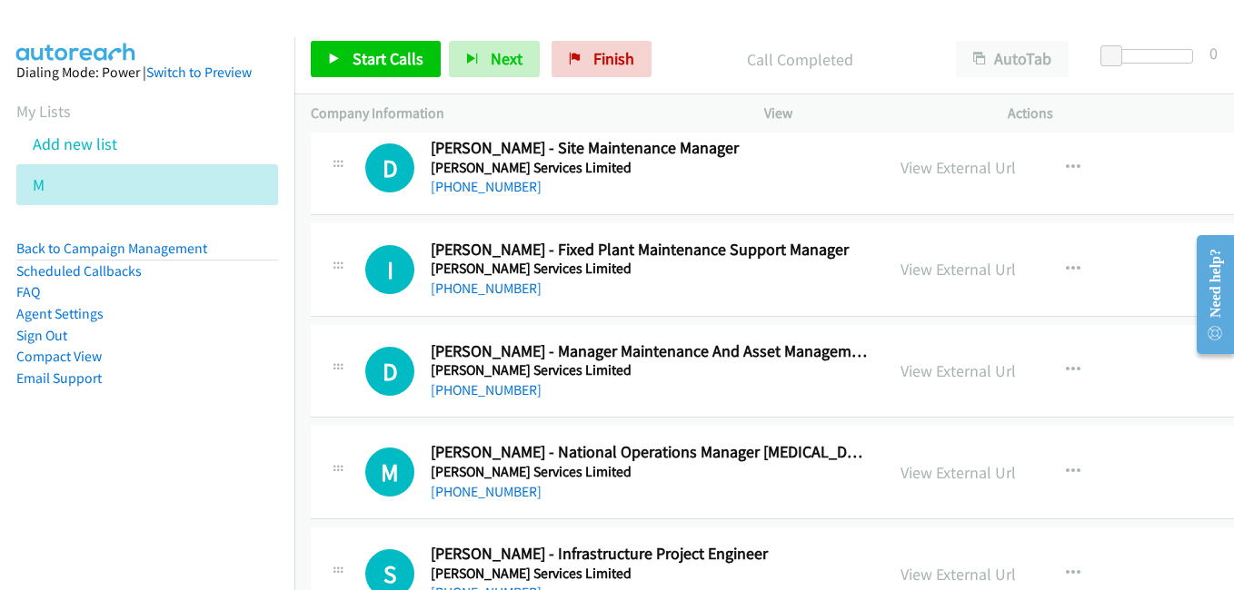
scroll to position [21984, 0]
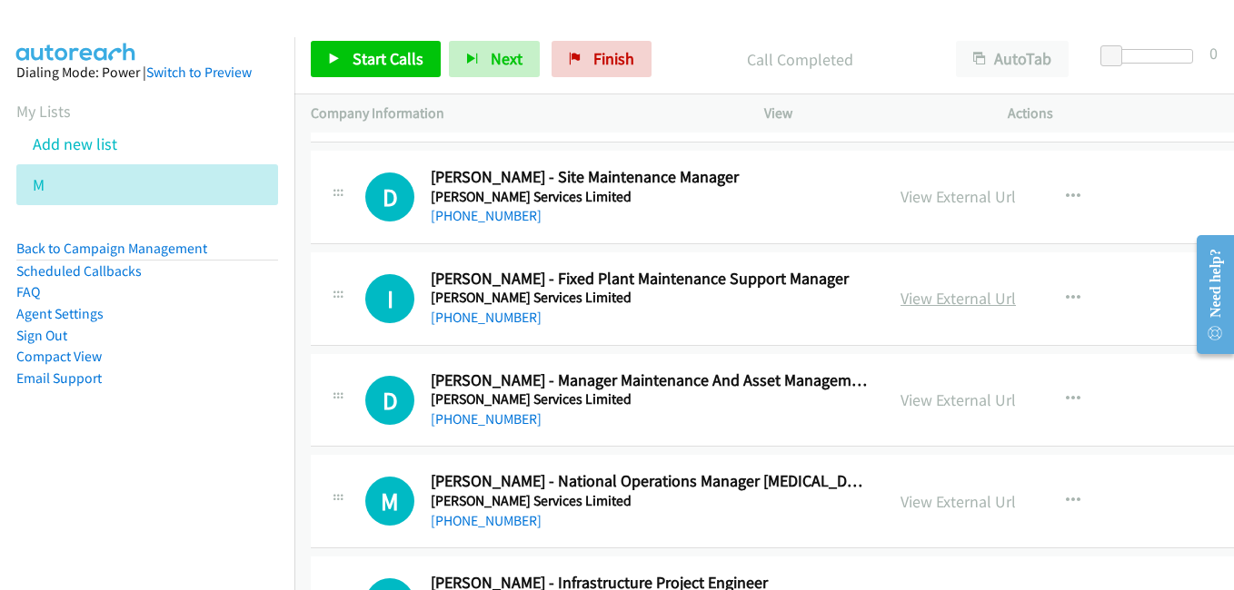
click at [926, 300] on link "View External Url" at bounding box center [957, 298] width 115 height 21
click at [924, 403] on link "View External Url" at bounding box center [957, 400] width 115 height 21
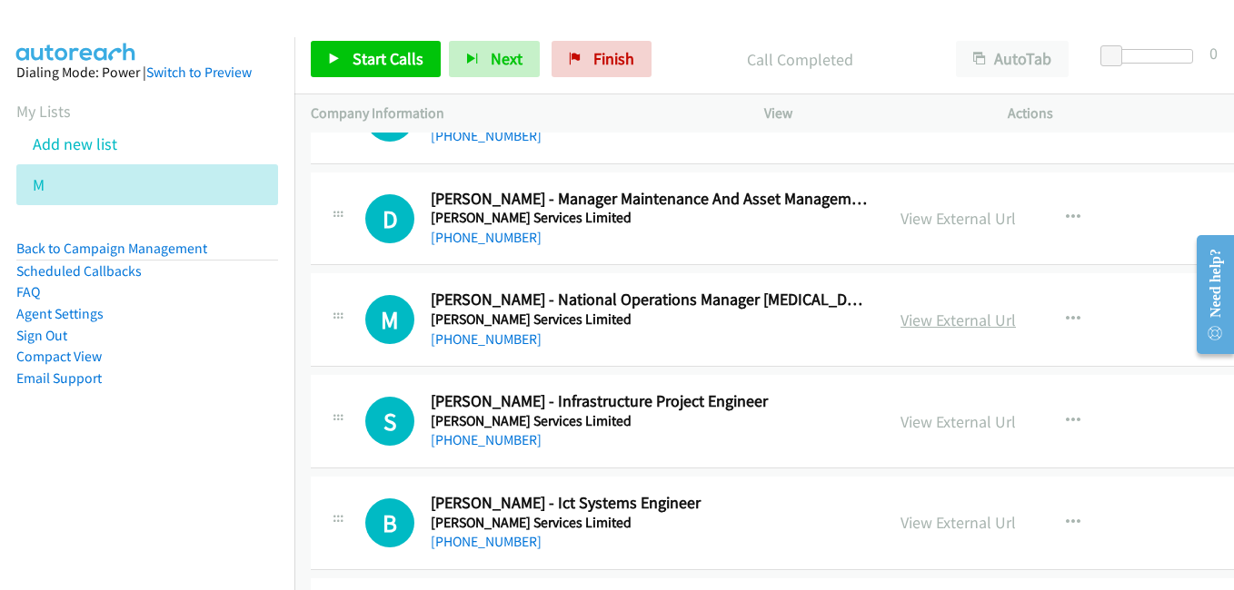
drag, startPoint x: 917, startPoint y: 322, endPoint x: 905, endPoint y: 315, distance: 13.9
click at [917, 322] on link "View External Url" at bounding box center [957, 320] width 115 height 21
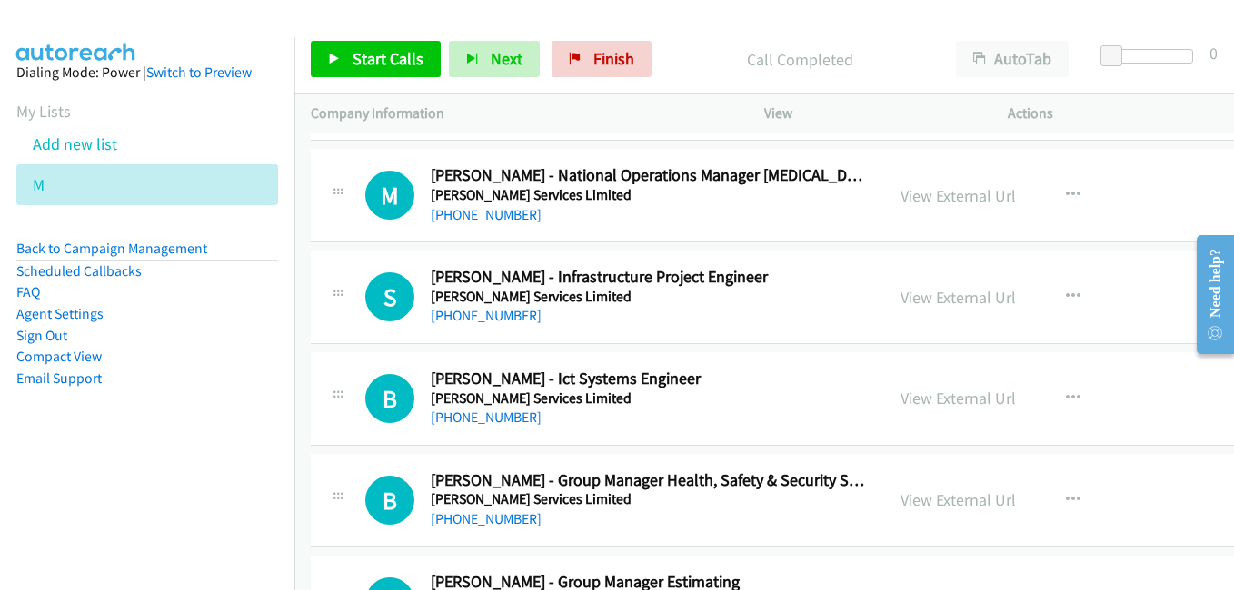
scroll to position [22347, 0]
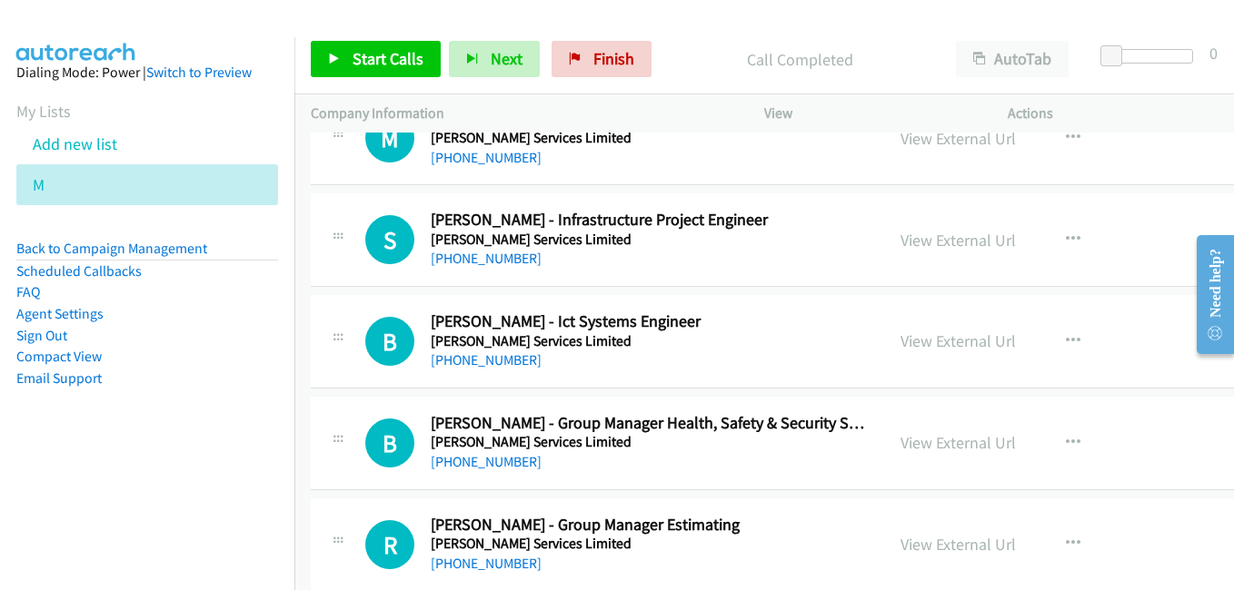
drag, startPoint x: 898, startPoint y: 243, endPoint x: 475, endPoint y: 17, distance: 479.5
click at [900, 243] on link "View External Url" at bounding box center [957, 240] width 115 height 21
click at [921, 351] on link "View External Url" at bounding box center [957, 341] width 115 height 21
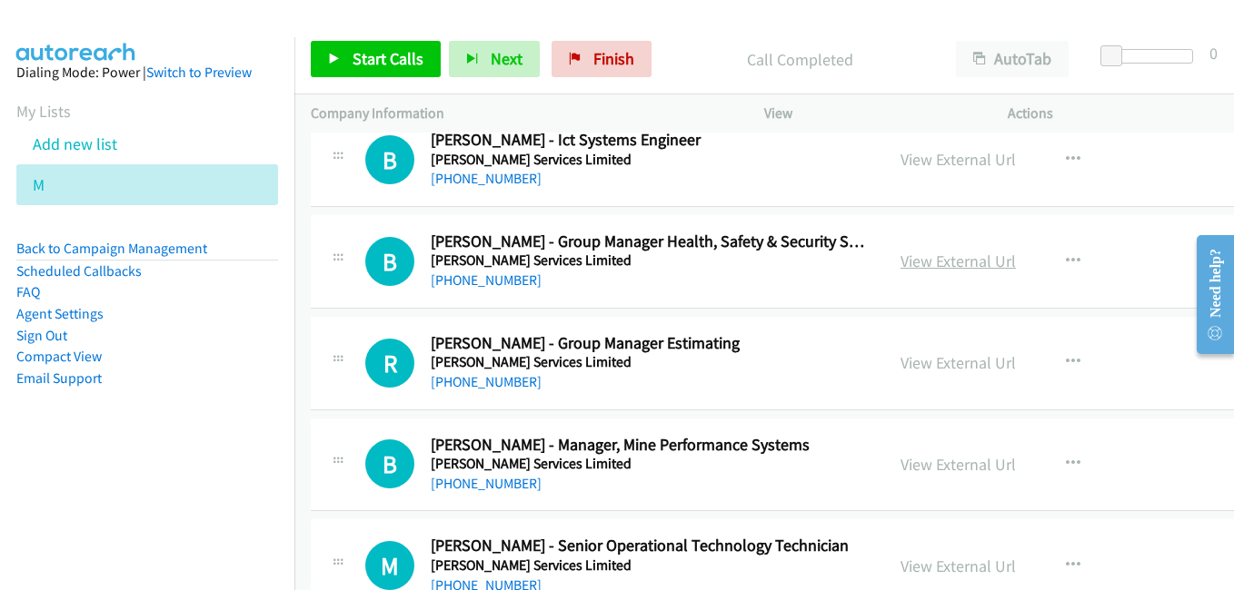
click at [946, 255] on link "View External Url" at bounding box center [957, 261] width 115 height 21
drag, startPoint x: 907, startPoint y: 365, endPoint x: 716, endPoint y: 299, distance: 202.0
click at [907, 365] on link "View External Url" at bounding box center [957, 362] width 115 height 21
click at [907, 471] on link "View External Url" at bounding box center [957, 464] width 115 height 21
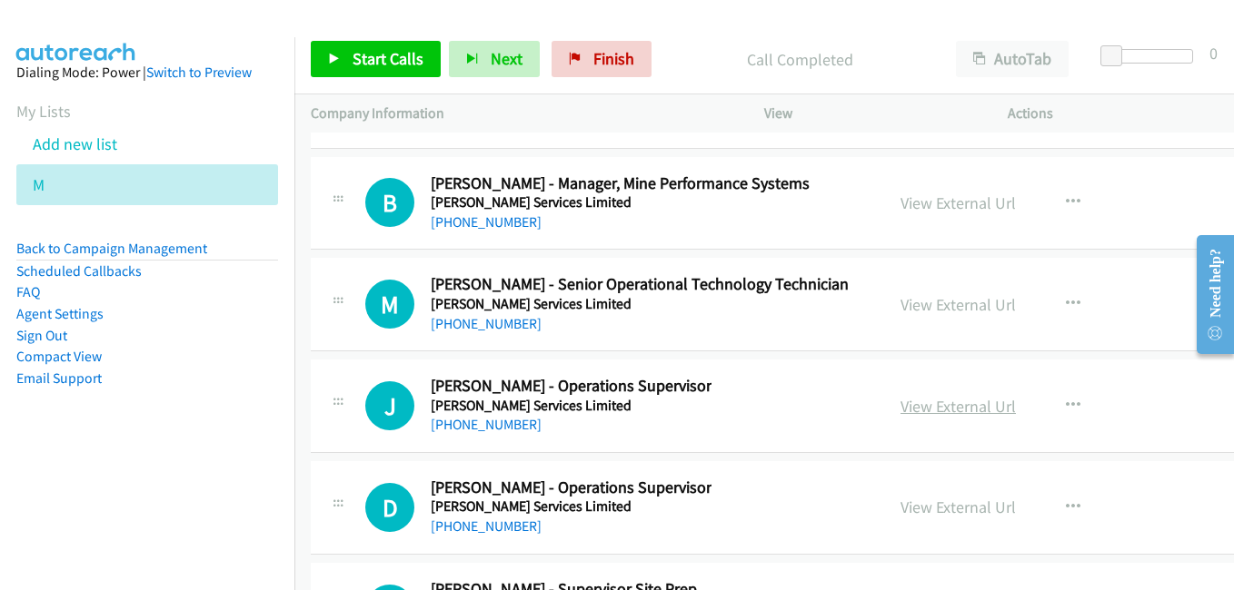
scroll to position [22801, 0]
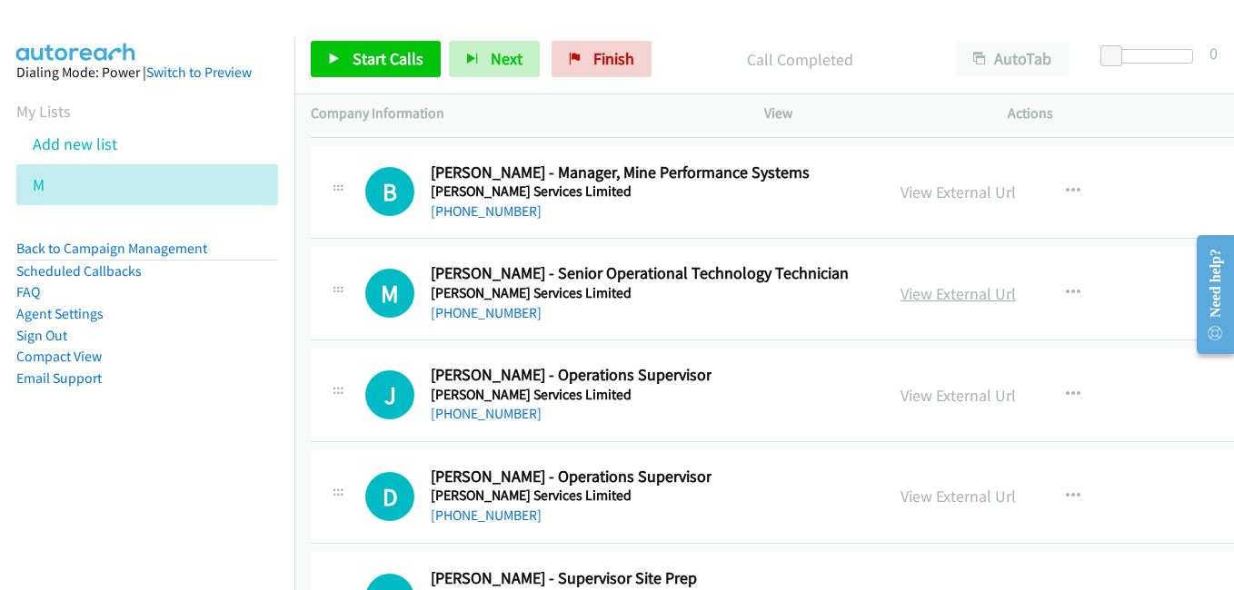
click at [908, 295] on link "View External Url" at bounding box center [957, 293] width 115 height 21
click at [924, 397] on link "View External Url" at bounding box center [957, 395] width 115 height 21
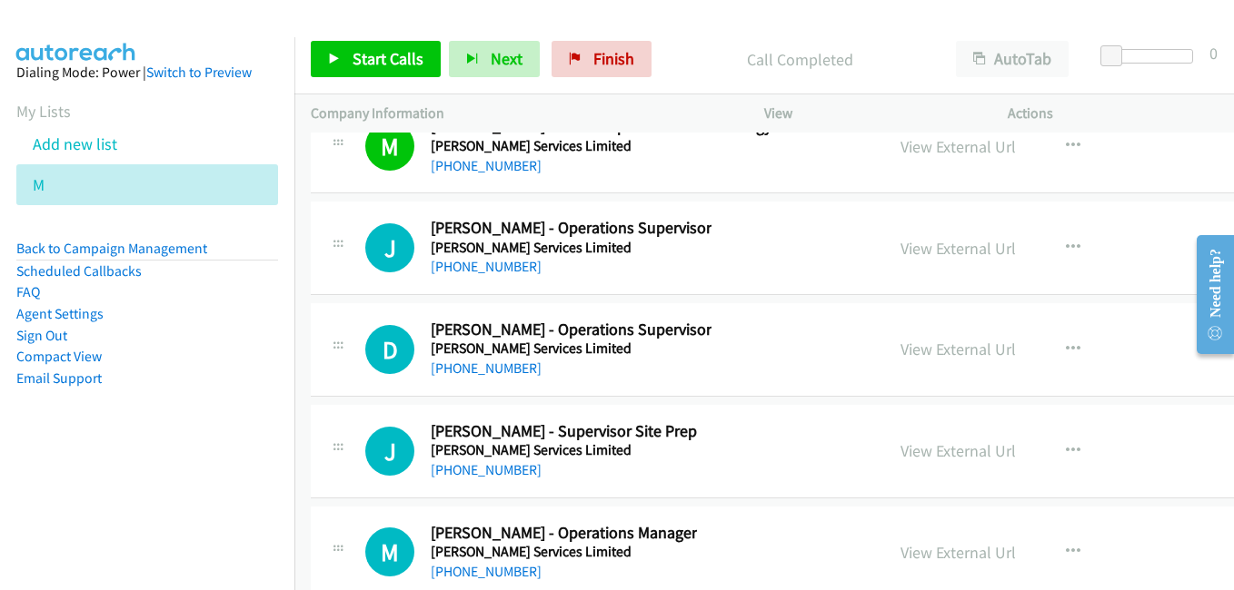
scroll to position [22983, 0]
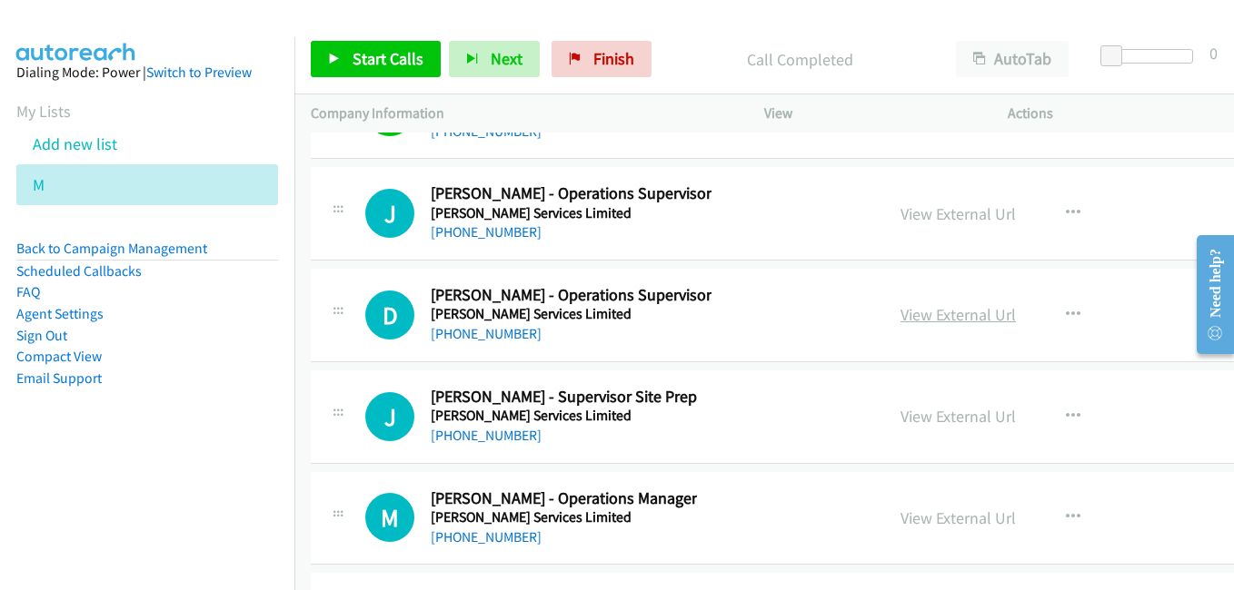
click at [933, 312] on link "View External Url" at bounding box center [957, 314] width 115 height 21
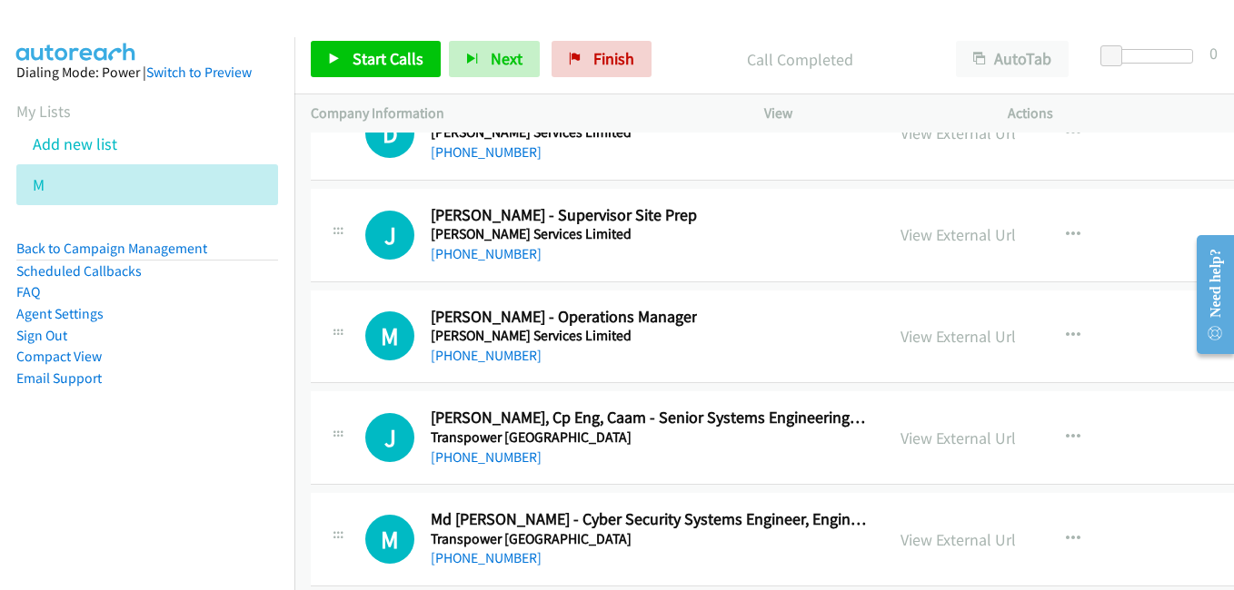
scroll to position [23255, 0]
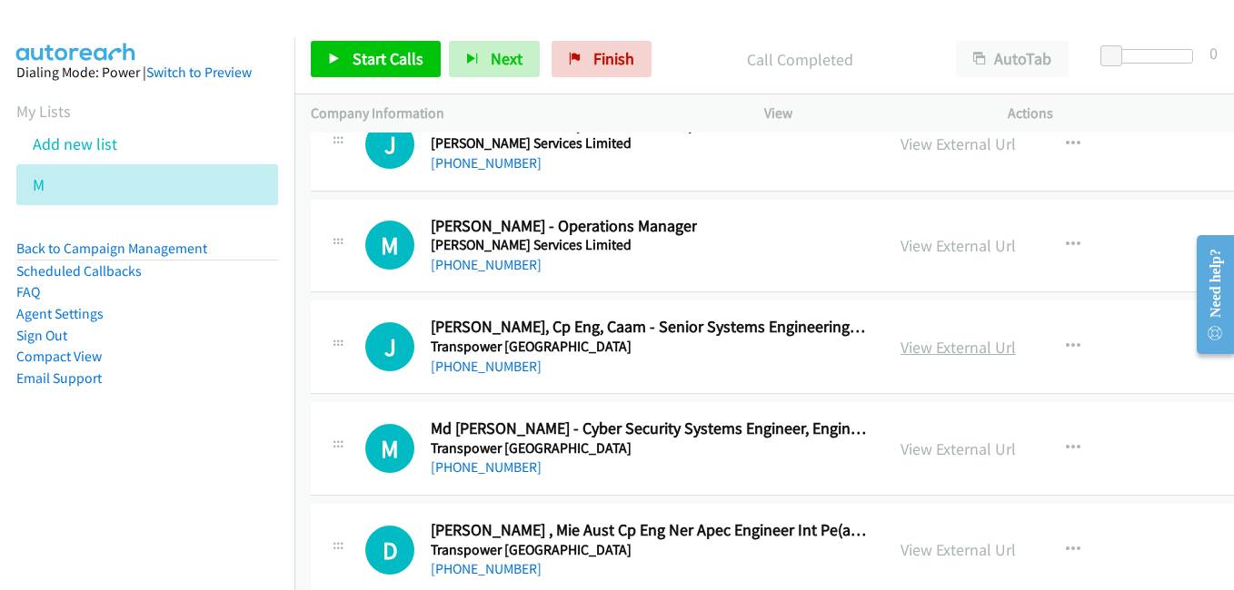
click at [913, 348] on link "View External Url" at bounding box center [957, 347] width 115 height 21
drag, startPoint x: 904, startPoint y: 440, endPoint x: 893, endPoint y: 438, distance: 11.1
click at [904, 440] on link "View External Url" at bounding box center [957, 449] width 115 height 21
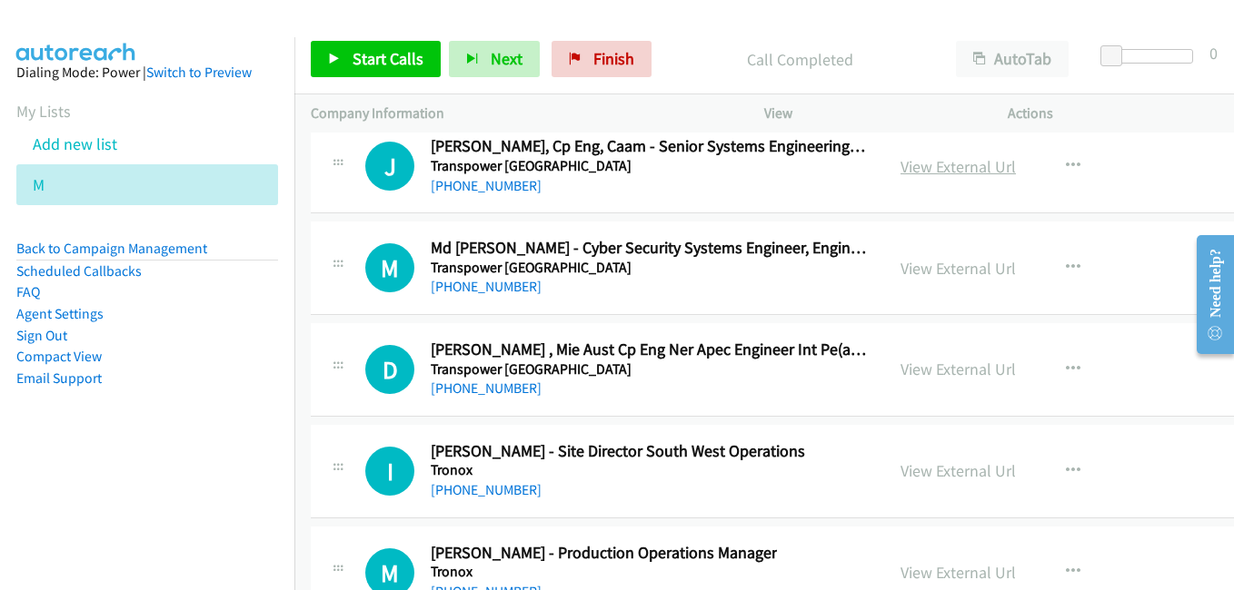
scroll to position [23437, 0]
click at [910, 370] on link "View External Url" at bounding box center [957, 368] width 115 height 21
click at [941, 462] on link "View External Url" at bounding box center [957, 470] width 115 height 21
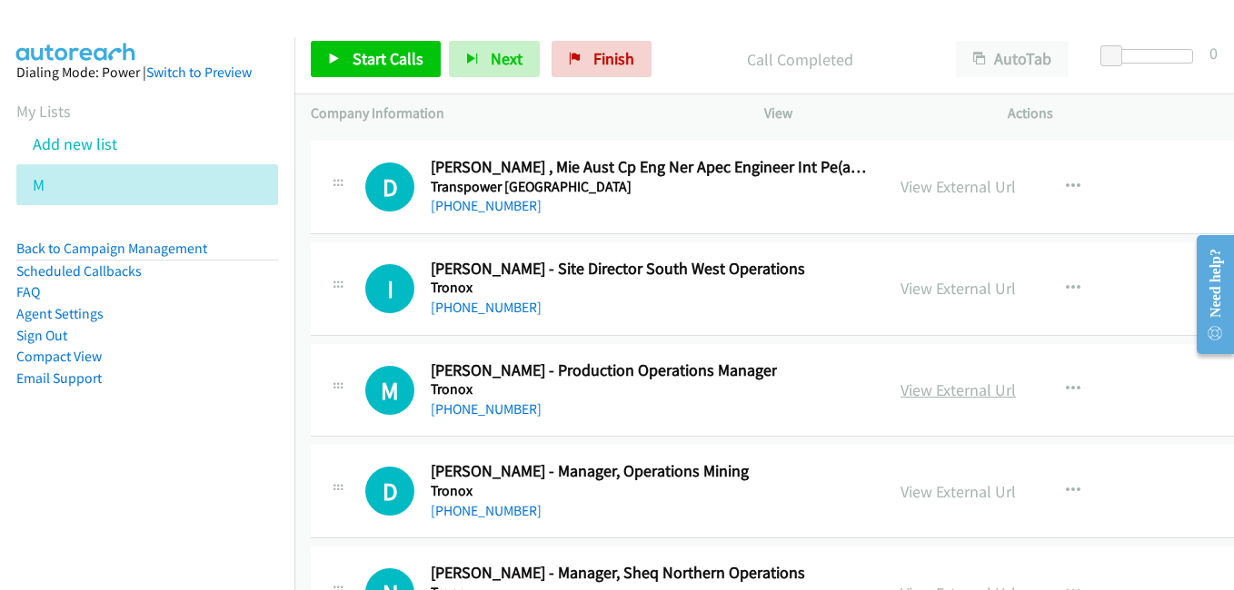
click at [935, 396] on link "View External Url" at bounding box center [957, 390] width 115 height 21
click at [925, 493] on link "View External Url" at bounding box center [957, 491] width 115 height 21
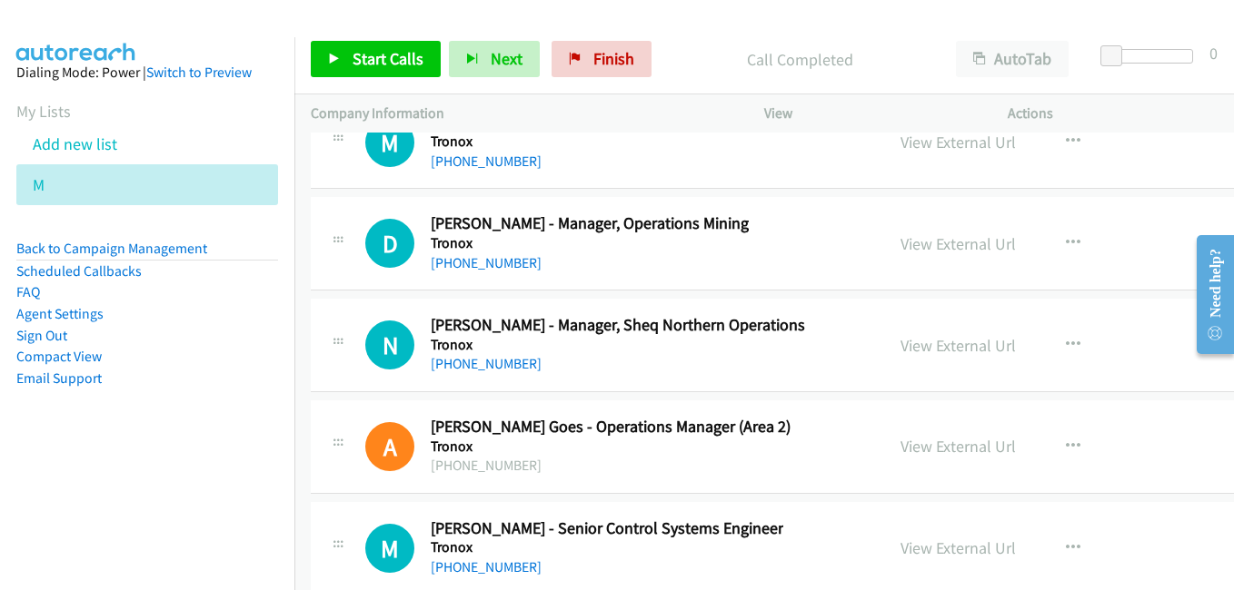
scroll to position [23891, 0]
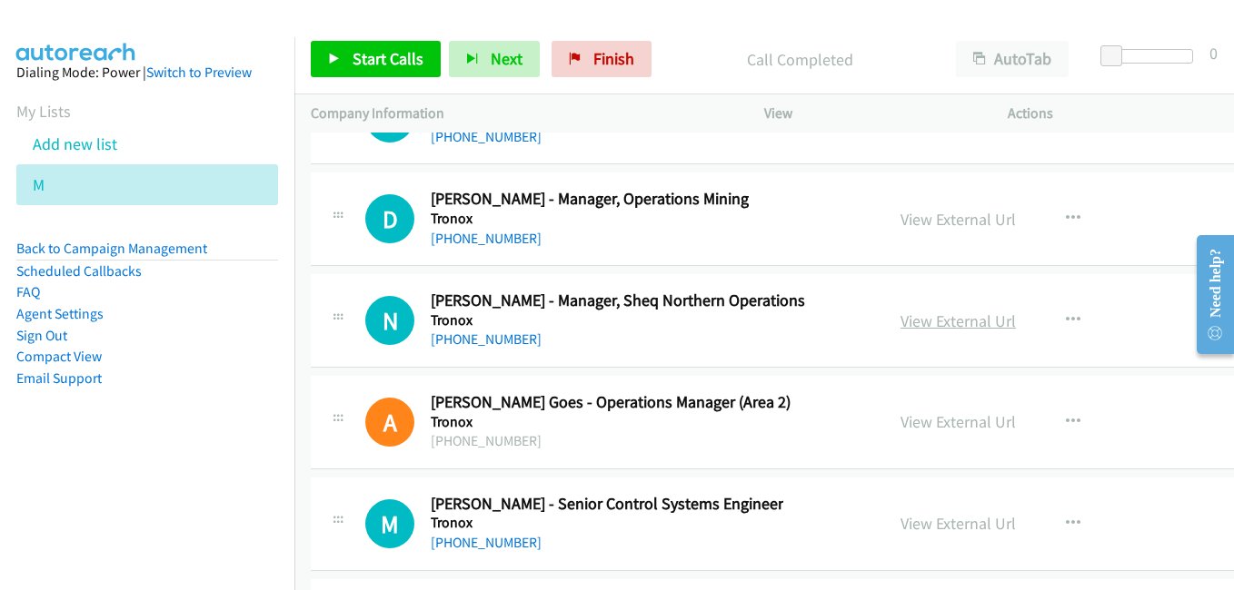
click at [927, 324] on link "View External Url" at bounding box center [957, 321] width 115 height 21
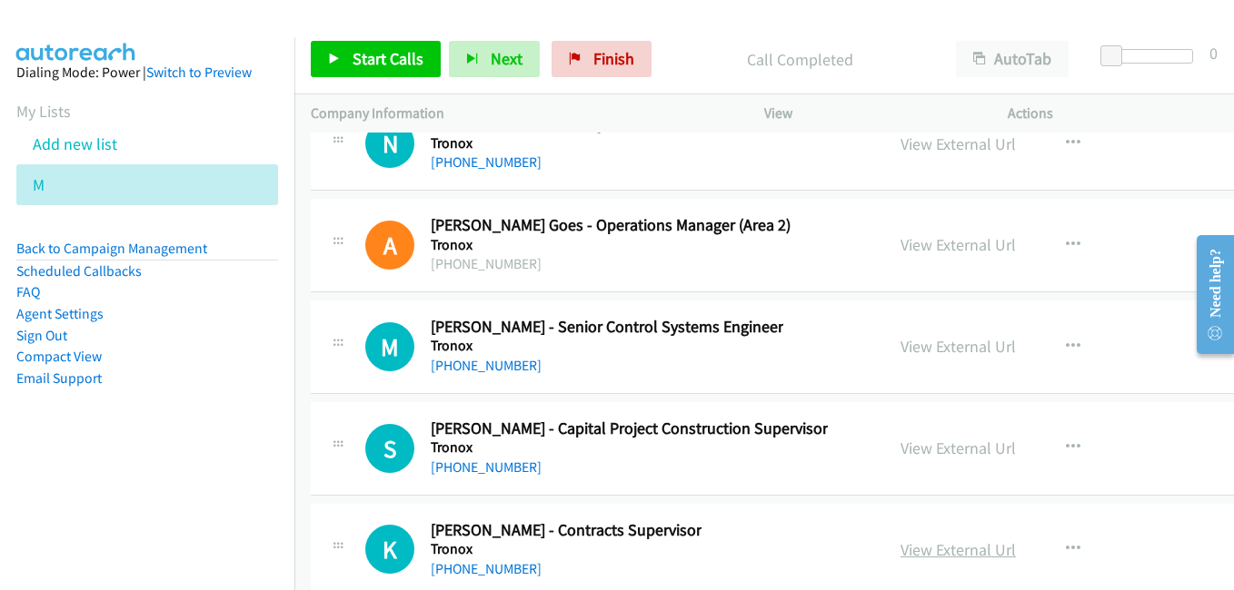
scroll to position [24073, 0]
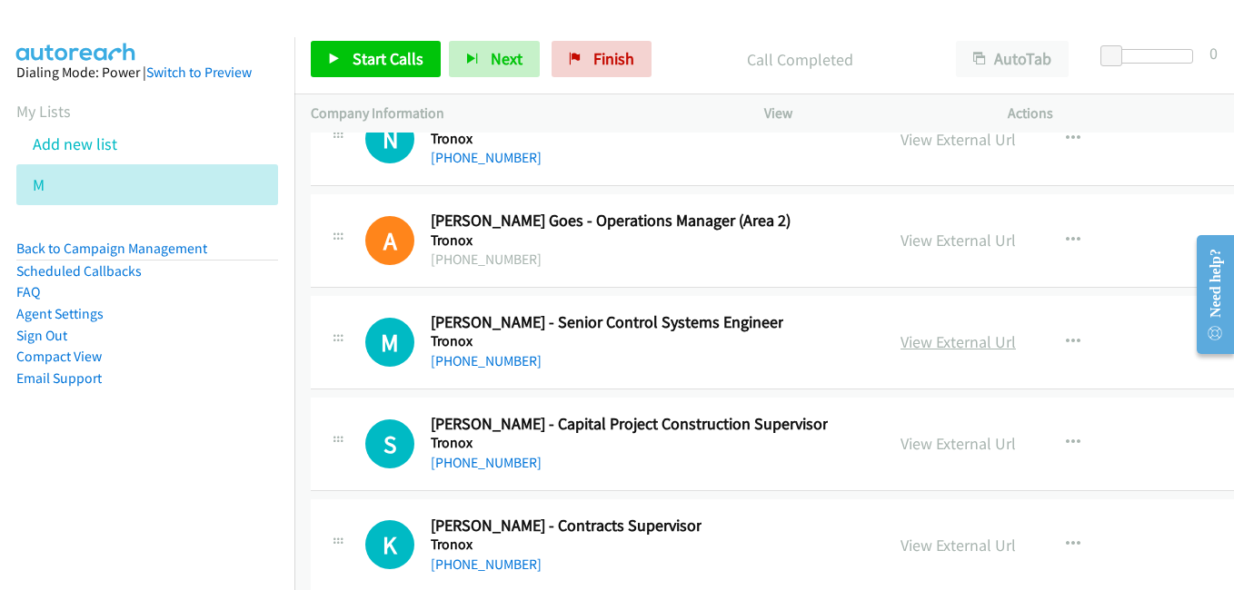
click at [909, 336] on link "View External Url" at bounding box center [957, 342] width 115 height 21
click at [942, 448] on link "View External Url" at bounding box center [957, 443] width 115 height 21
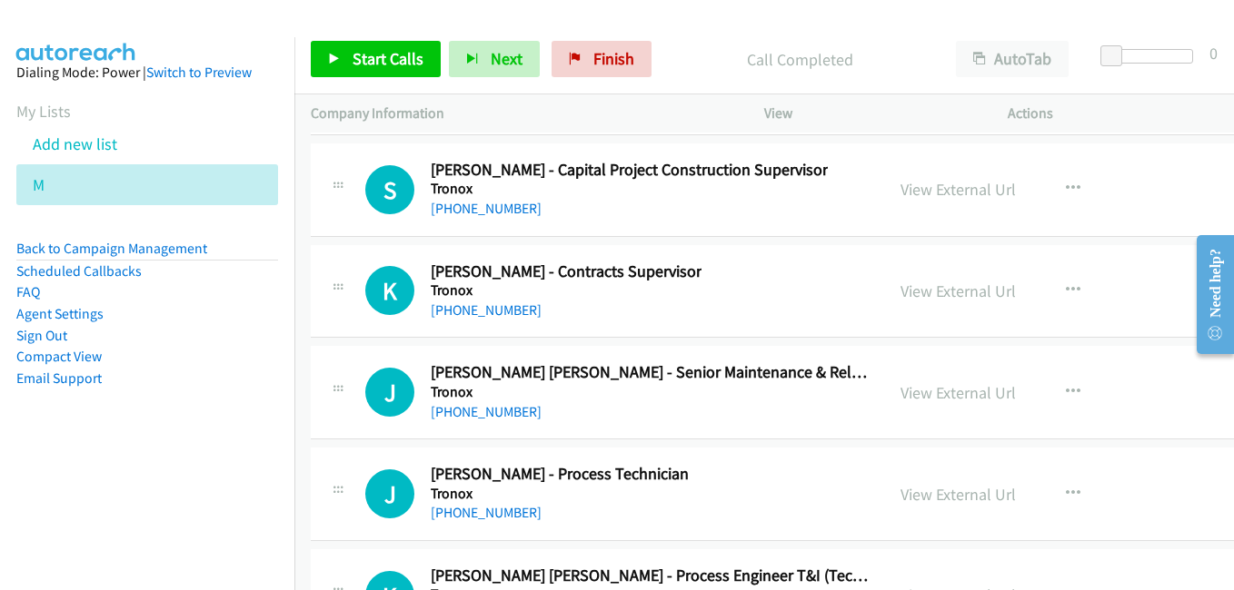
scroll to position [24346, 0]
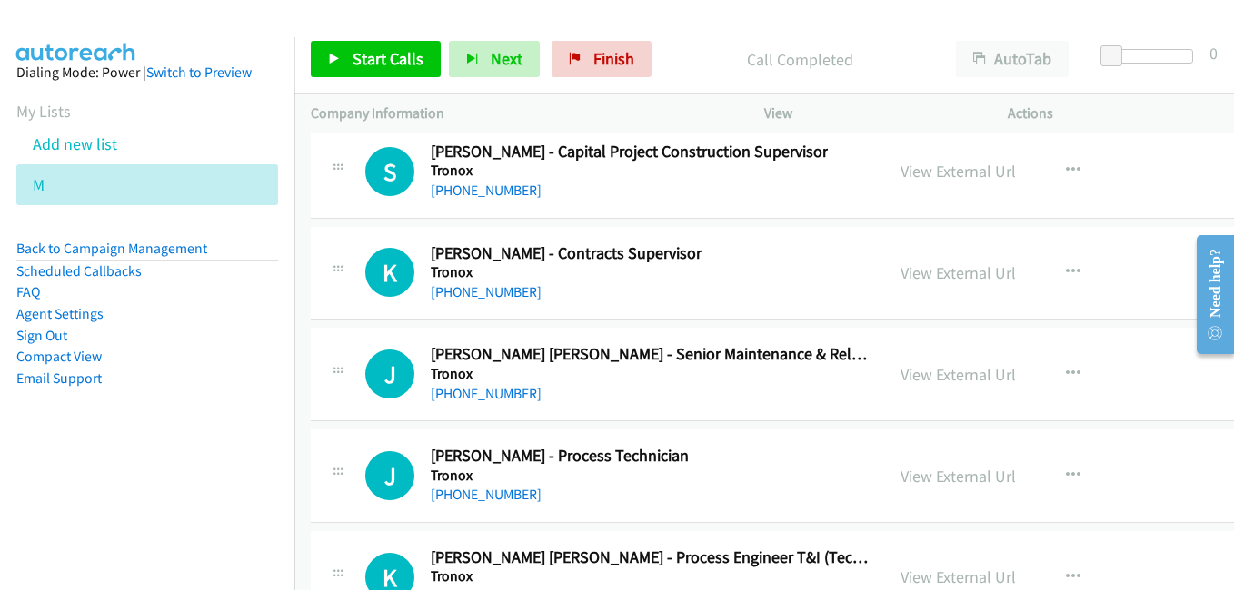
click at [928, 275] on link "View External Url" at bounding box center [957, 273] width 115 height 21
drag, startPoint x: 908, startPoint y: 377, endPoint x: 577, endPoint y: 285, distance: 344.0
click at [908, 377] on link "View External Url" at bounding box center [957, 374] width 115 height 21
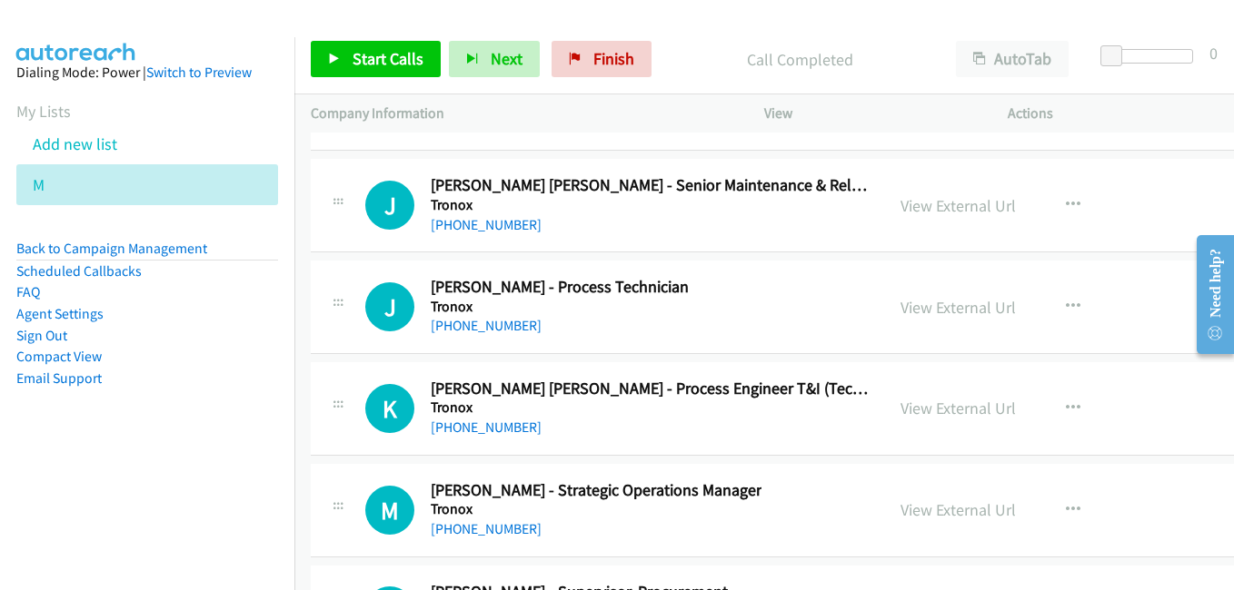
scroll to position [24527, 0]
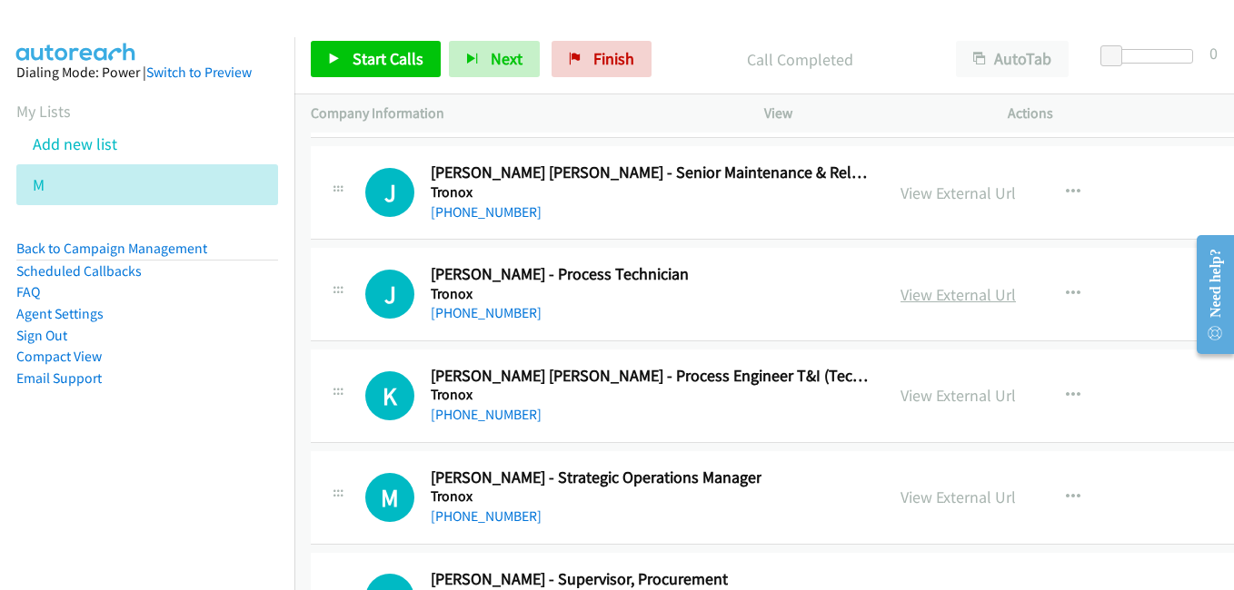
click at [940, 297] on link "View External Url" at bounding box center [957, 294] width 115 height 21
click at [914, 389] on link "View External Url" at bounding box center [957, 395] width 115 height 21
click at [930, 503] on link "View External Url" at bounding box center [957, 497] width 115 height 21
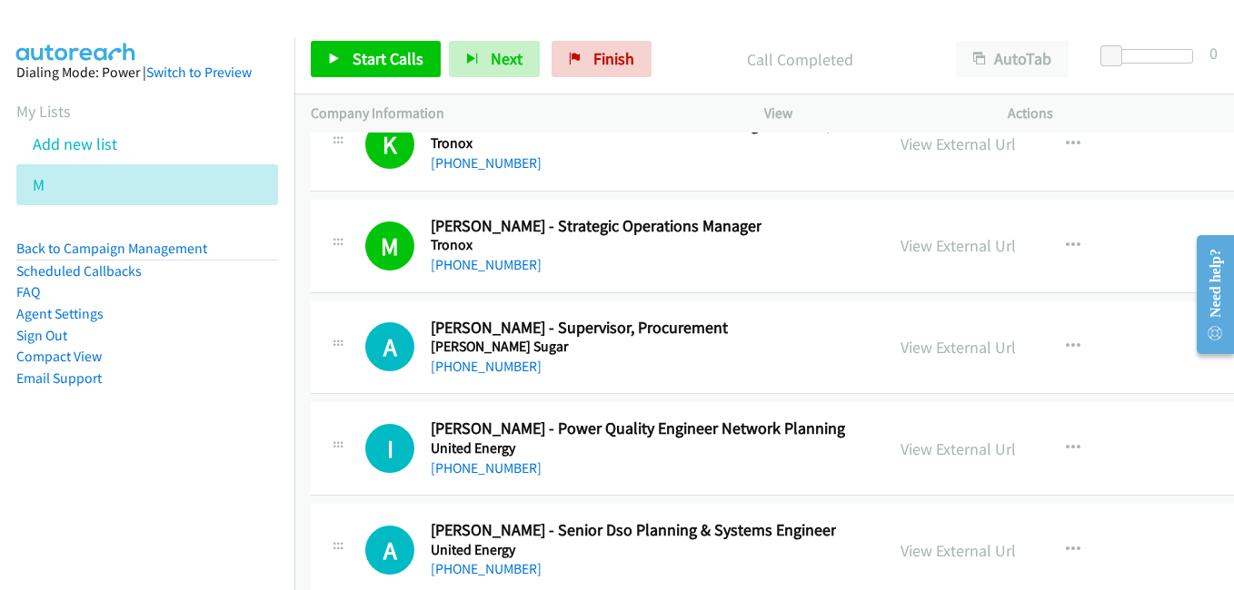
scroll to position [24800, 0]
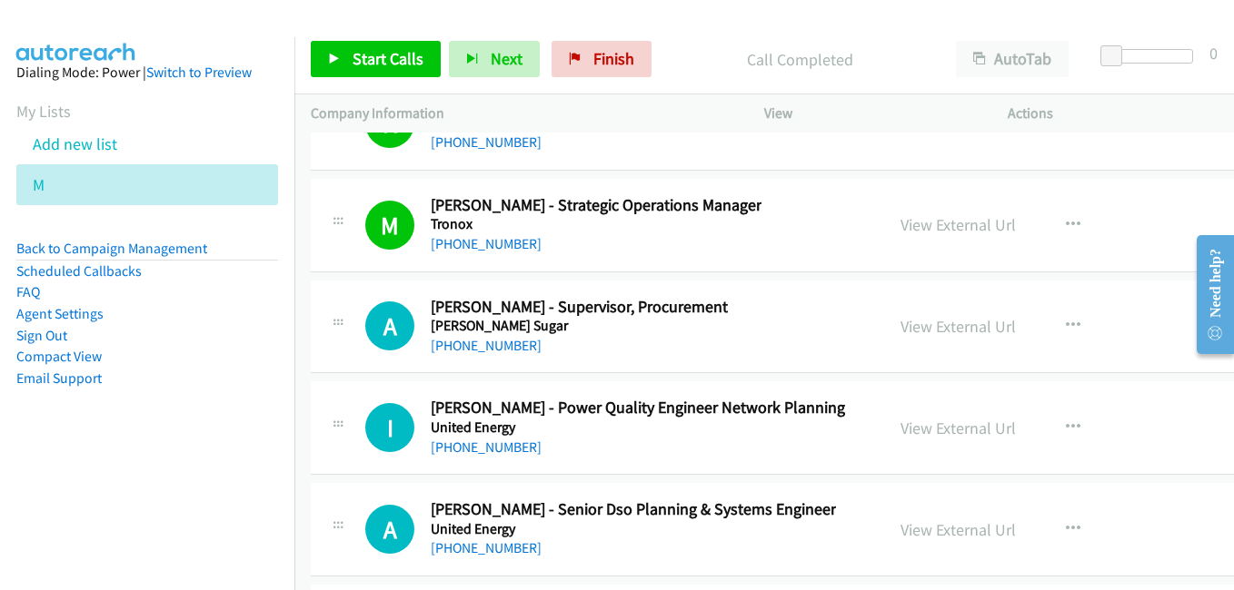
drag, startPoint x: 936, startPoint y: 330, endPoint x: 465, endPoint y: 164, distance: 499.1
click at [936, 330] on link "View External Url" at bounding box center [957, 326] width 115 height 21
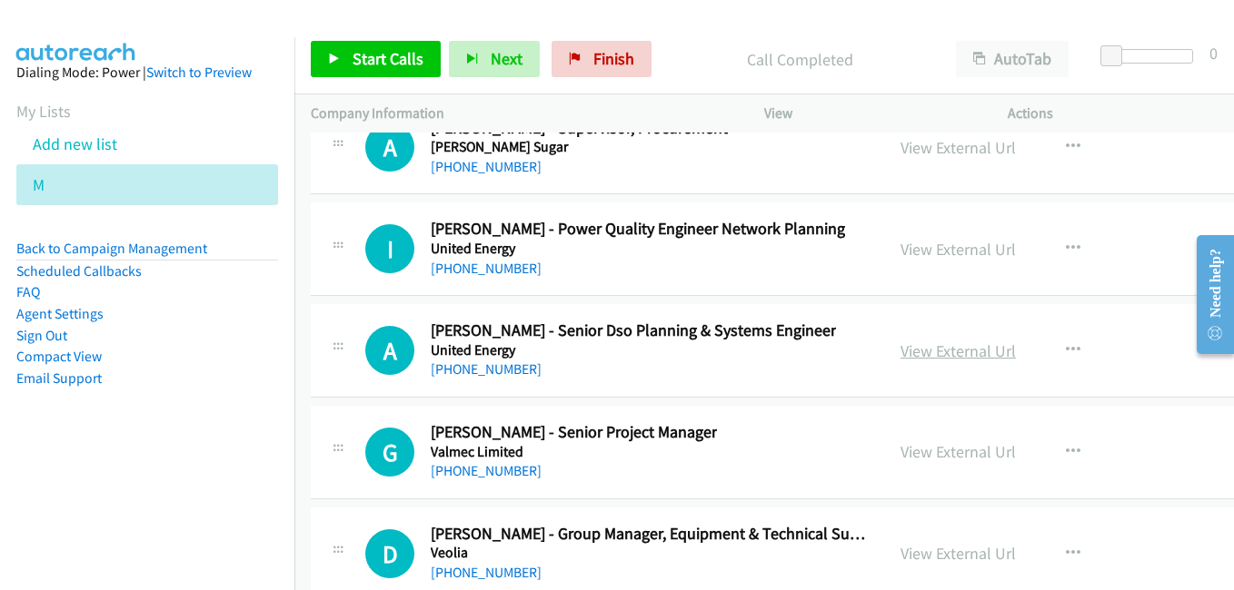
scroll to position [24981, 0]
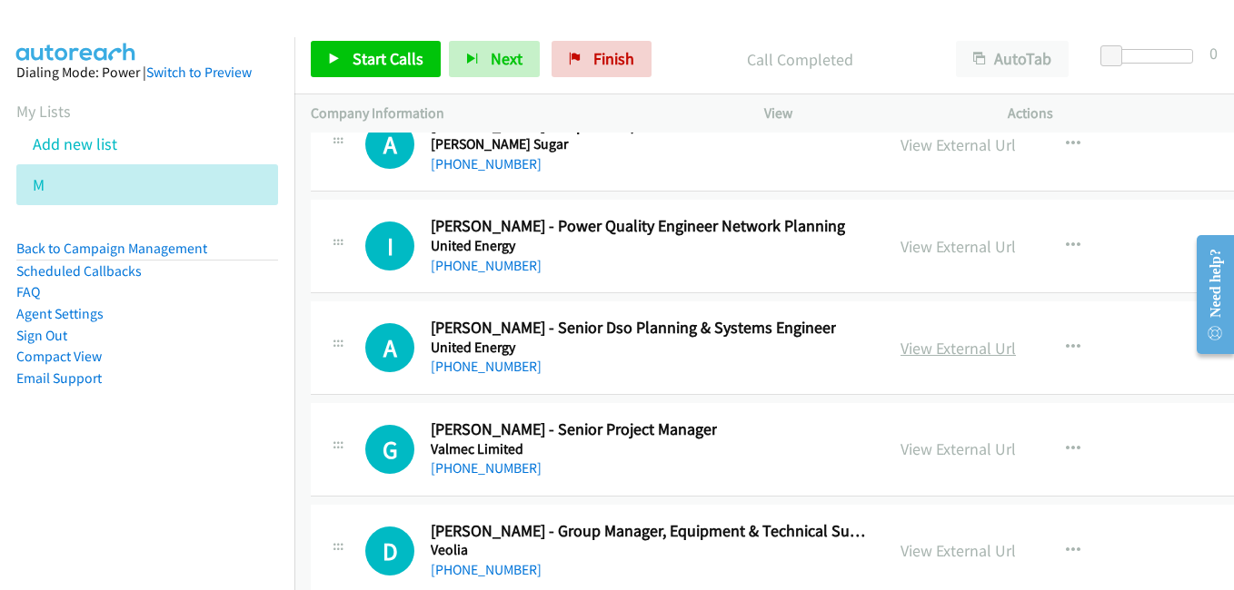
drag, startPoint x: 927, startPoint y: 350, endPoint x: 903, endPoint y: 346, distance: 24.8
click at [927, 350] on link "View External Url" at bounding box center [957, 348] width 115 height 21
drag, startPoint x: 927, startPoint y: 452, endPoint x: 902, endPoint y: 440, distance: 27.6
click at [927, 452] on link "View External Url" at bounding box center [957, 449] width 115 height 21
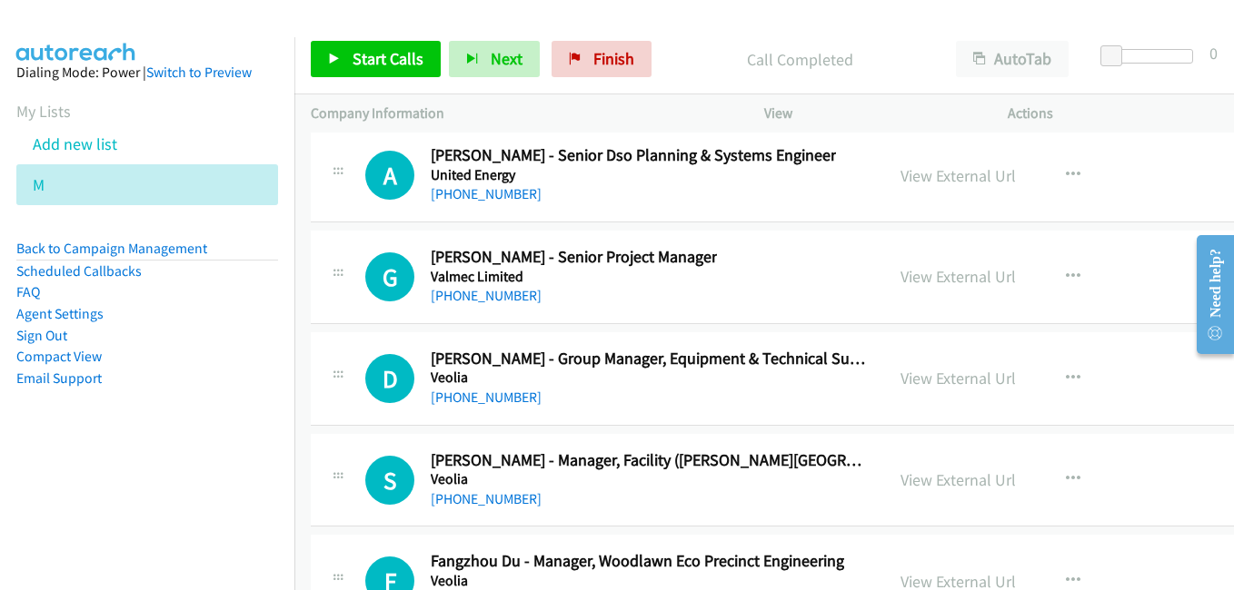
scroll to position [25163, 0]
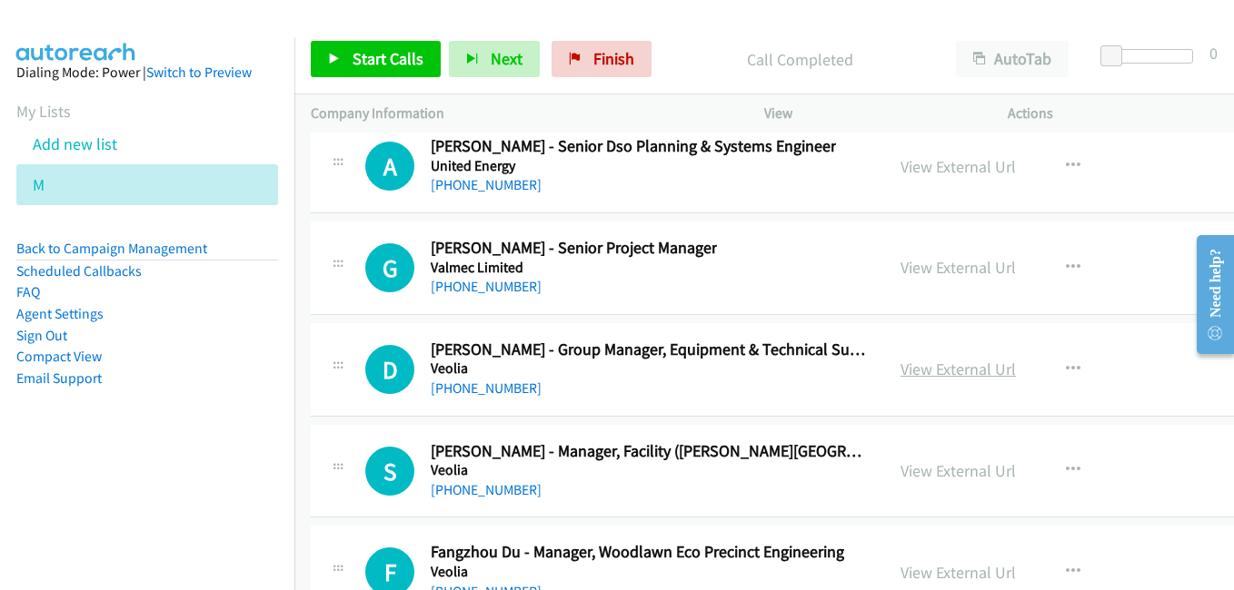
click at [938, 364] on link "View External Url" at bounding box center [957, 369] width 115 height 21
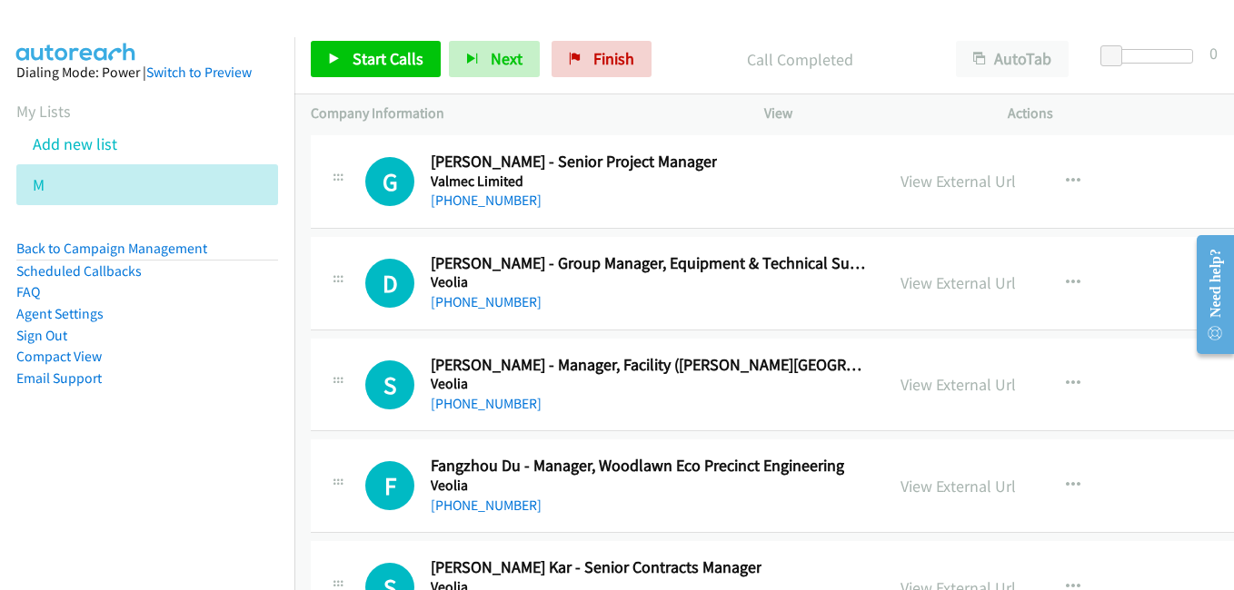
scroll to position [25254, 0]
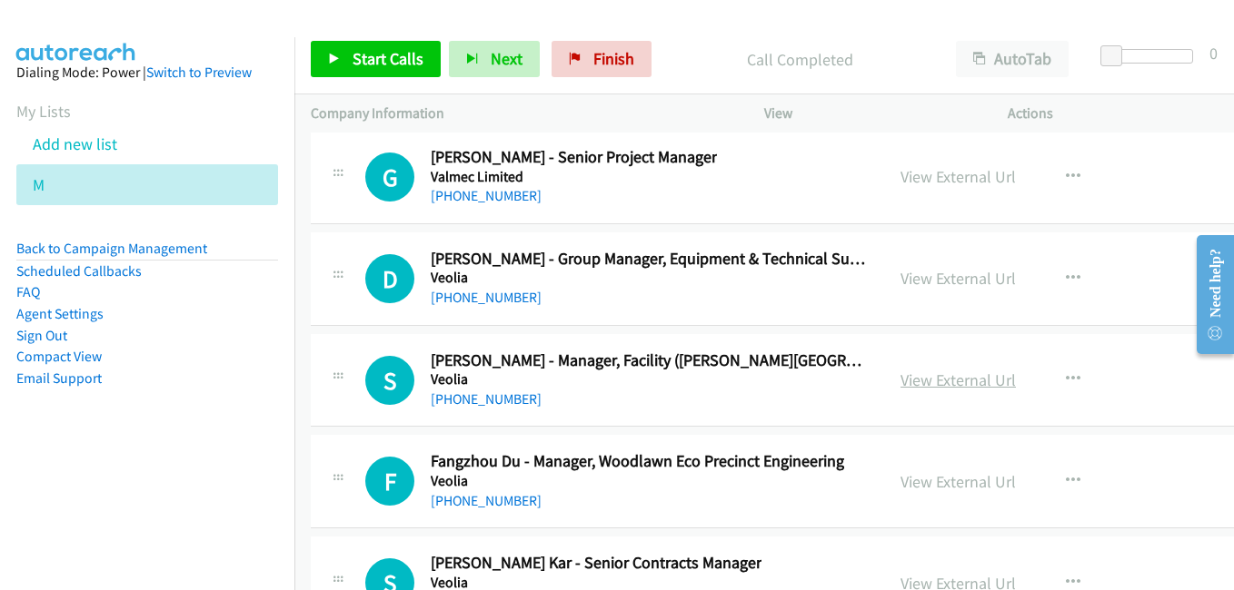
click at [912, 379] on link "View External Url" at bounding box center [957, 380] width 115 height 21
click at [913, 474] on link "View External Url" at bounding box center [957, 481] width 115 height 21
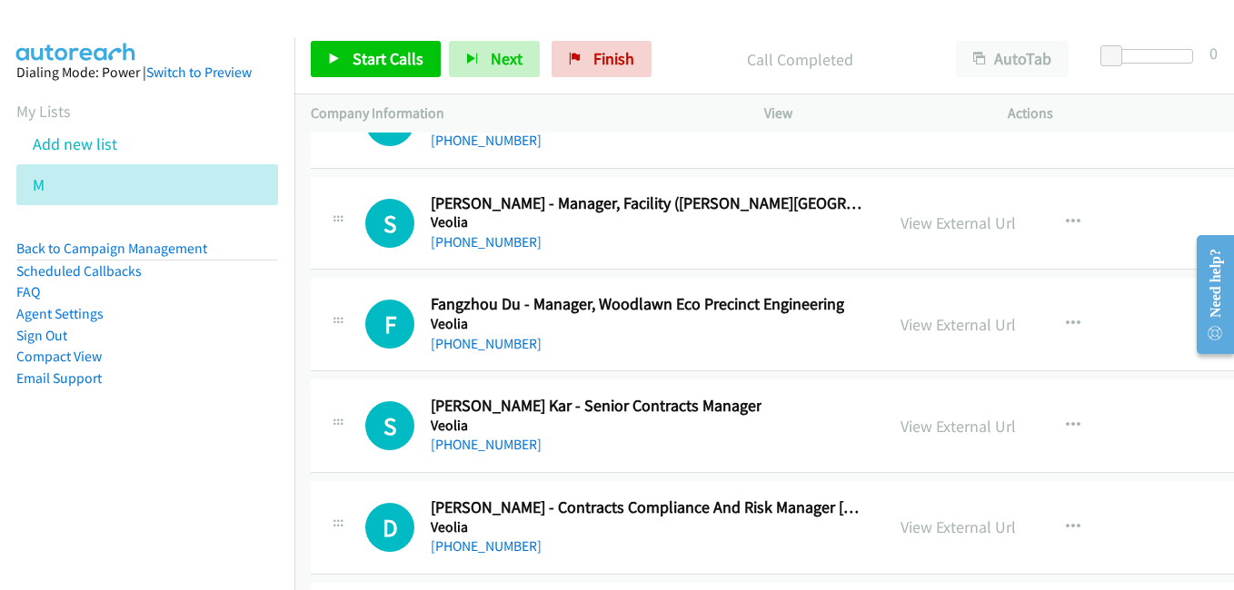
scroll to position [25436, 0]
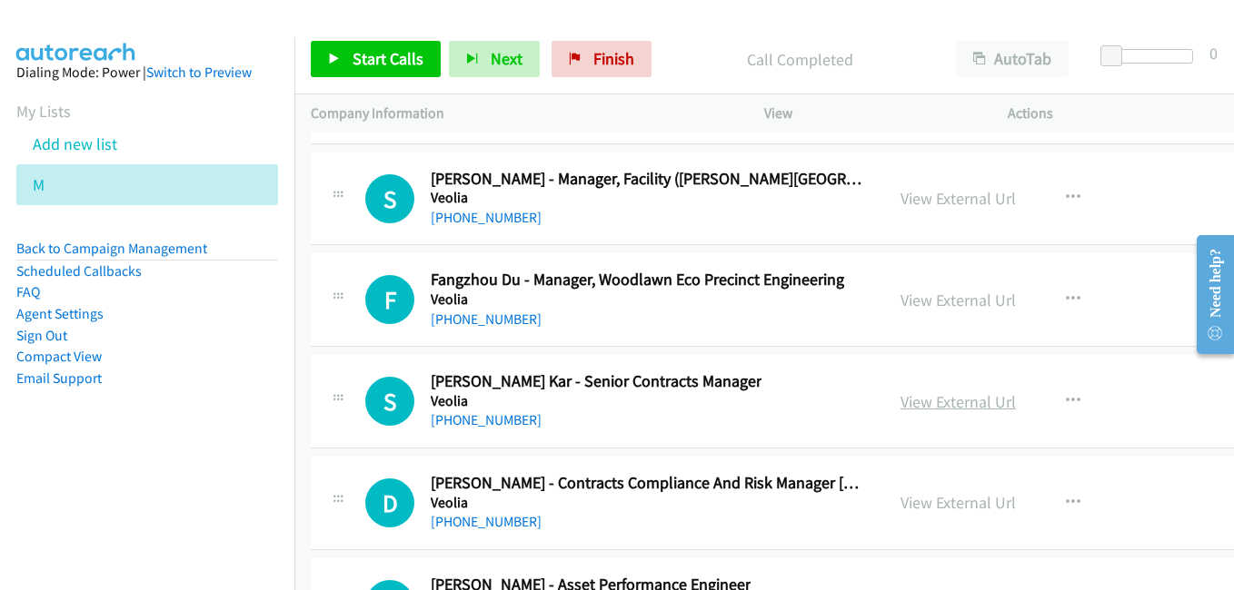
click at [911, 401] on link "View External Url" at bounding box center [957, 402] width 115 height 21
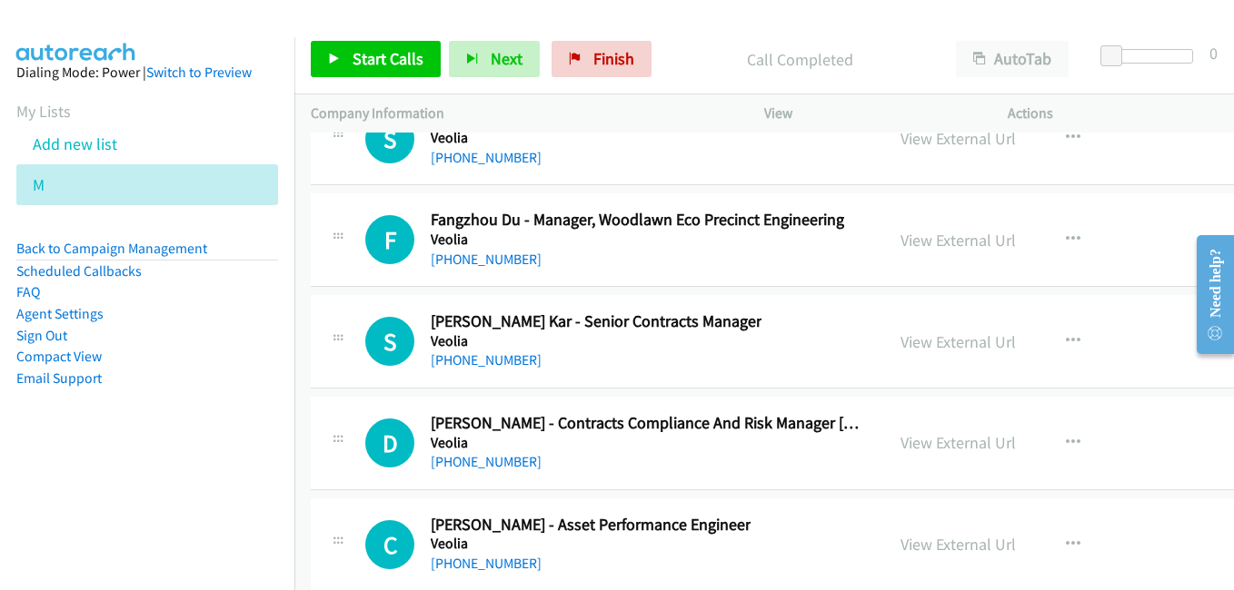
scroll to position [25526, 0]
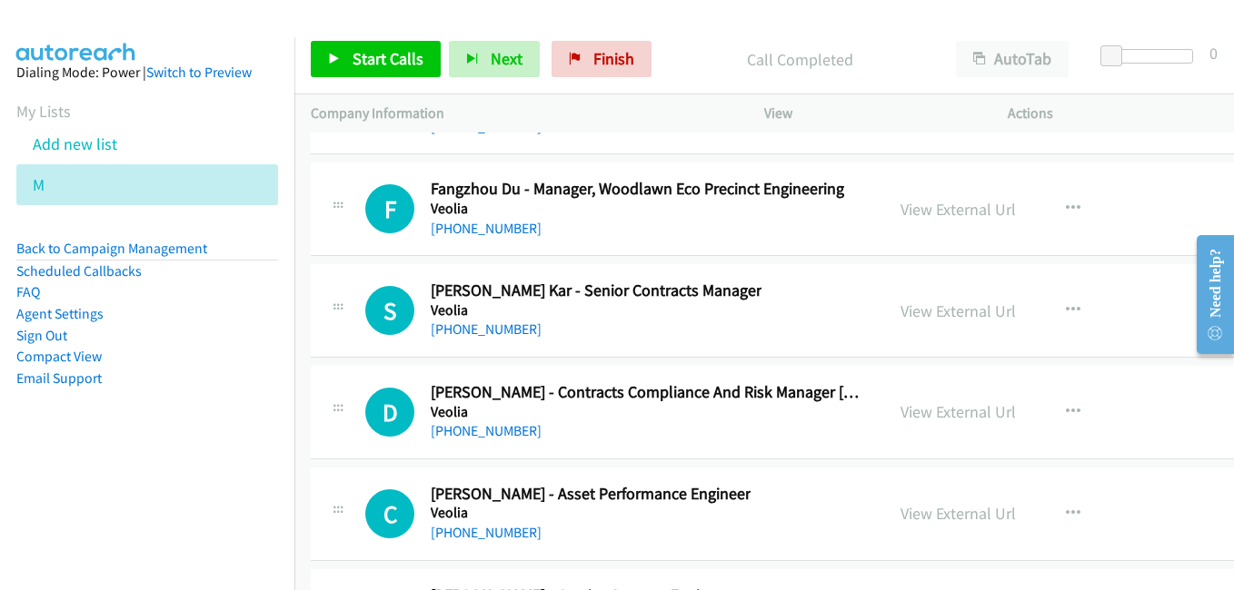
drag, startPoint x: 914, startPoint y: 414, endPoint x: 865, endPoint y: 397, distance: 52.0
click at [914, 414] on link "View External Url" at bounding box center [957, 412] width 115 height 21
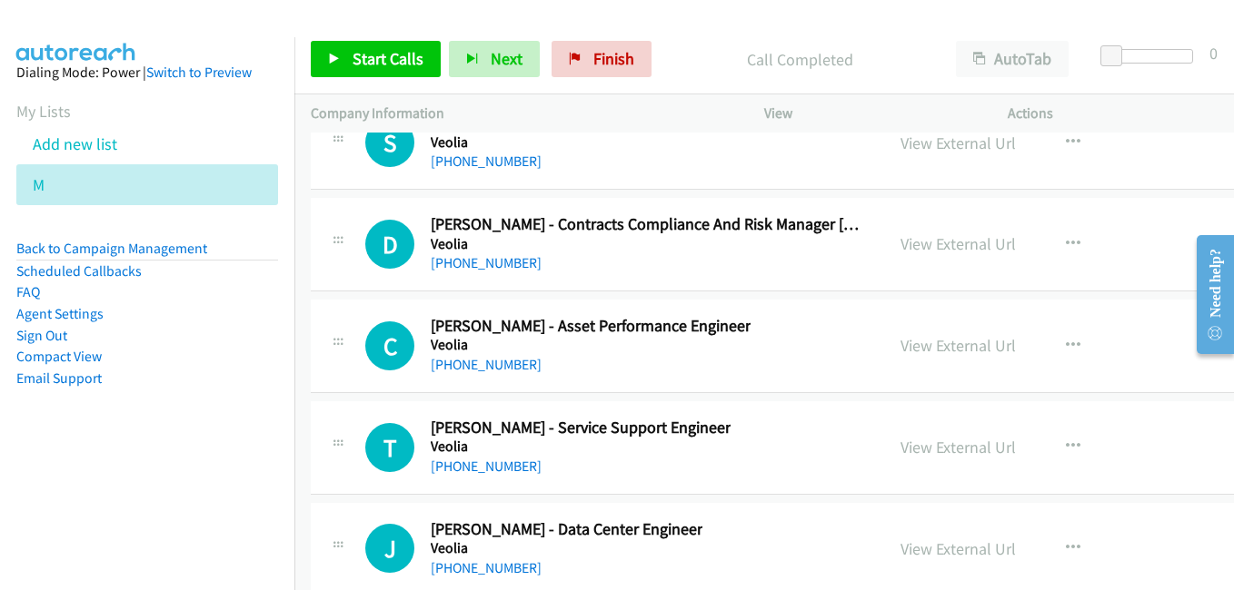
scroll to position [25708, 0]
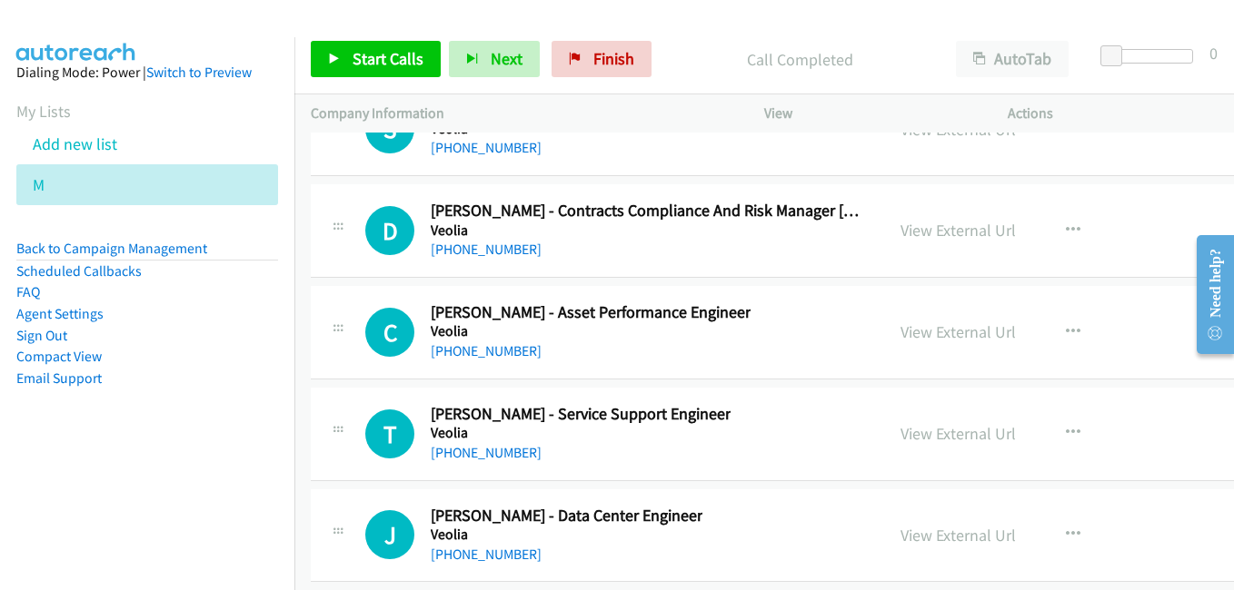
drag, startPoint x: 922, startPoint y: 327, endPoint x: 743, endPoint y: 275, distance: 186.3
click at [922, 327] on link "View External Url" at bounding box center [957, 332] width 115 height 21
drag, startPoint x: 949, startPoint y: 436, endPoint x: 880, endPoint y: 417, distance: 71.6
click at [949, 436] on link "View External Url" at bounding box center [957, 433] width 115 height 21
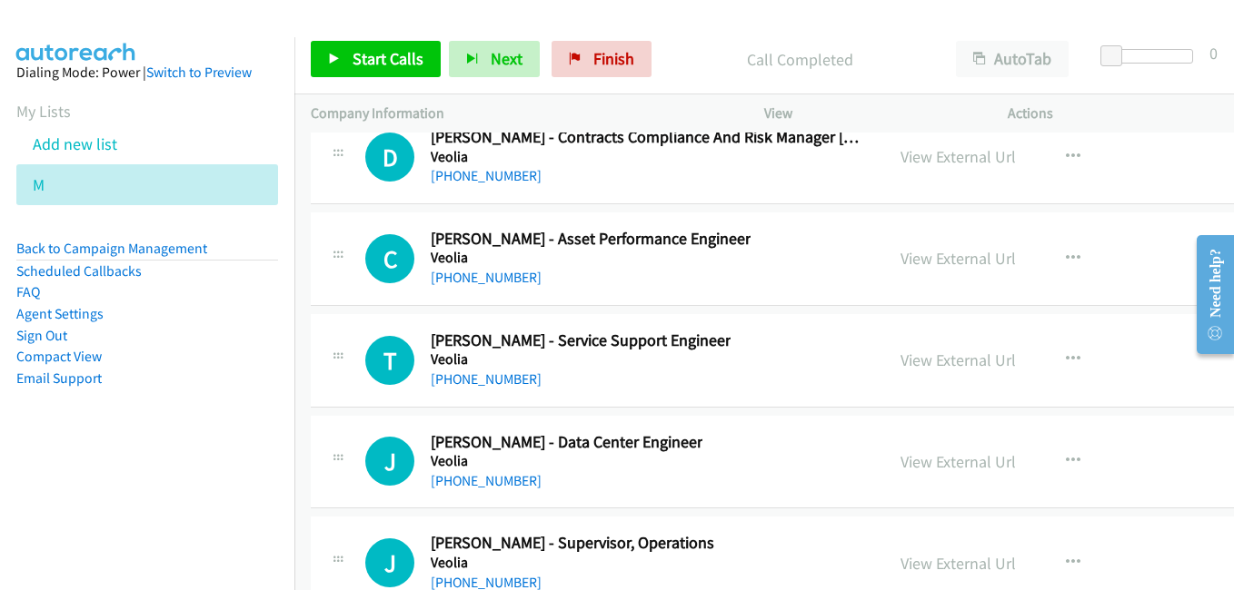
scroll to position [25799, 0]
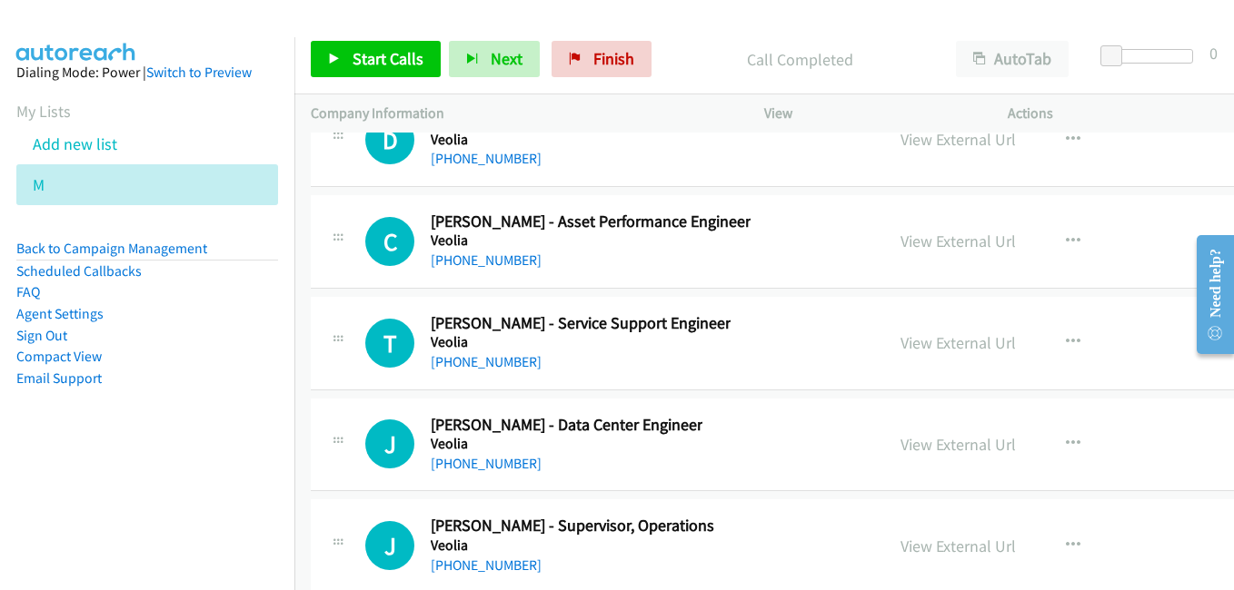
drag, startPoint x: 929, startPoint y: 437, endPoint x: 748, endPoint y: 392, distance: 187.3
click at [929, 437] on link "View External Url" at bounding box center [957, 444] width 115 height 21
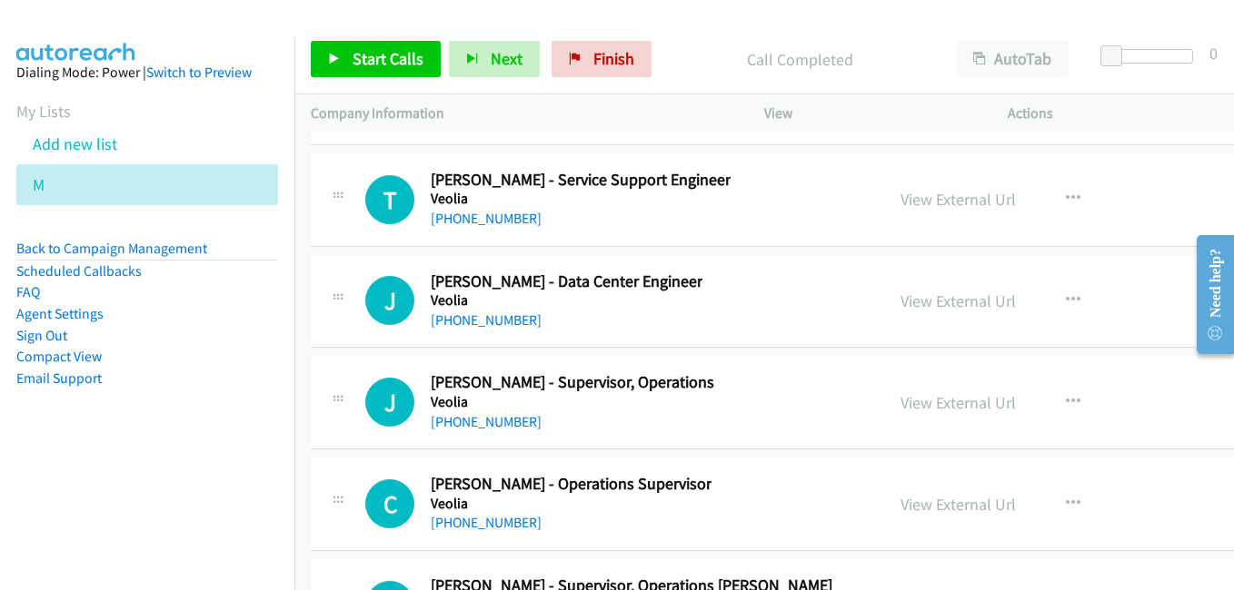
scroll to position [25981, 0]
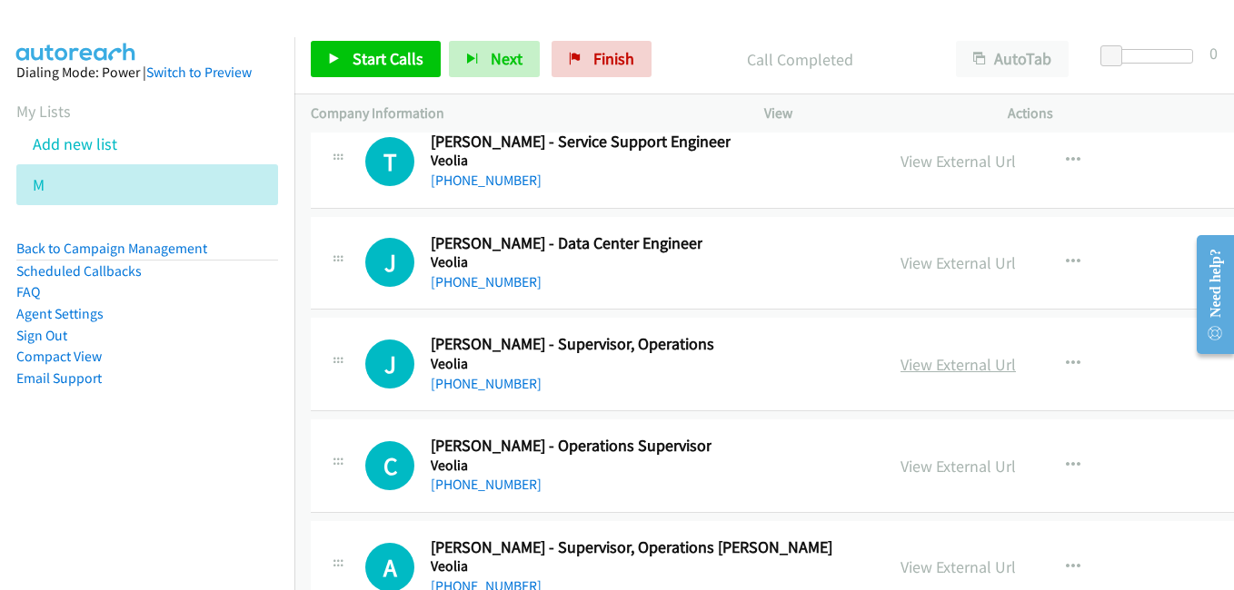
click at [916, 372] on link "View External Url" at bounding box center [957, 364] width 115 height 21
drag, startPoint x: 925, startPoint y: 471, endPoint x: 904, endPoint y: 465, distance: 21.6
click at [925, 471] on link "View External Url" at bounding box center [957, 466] width 115 height 21
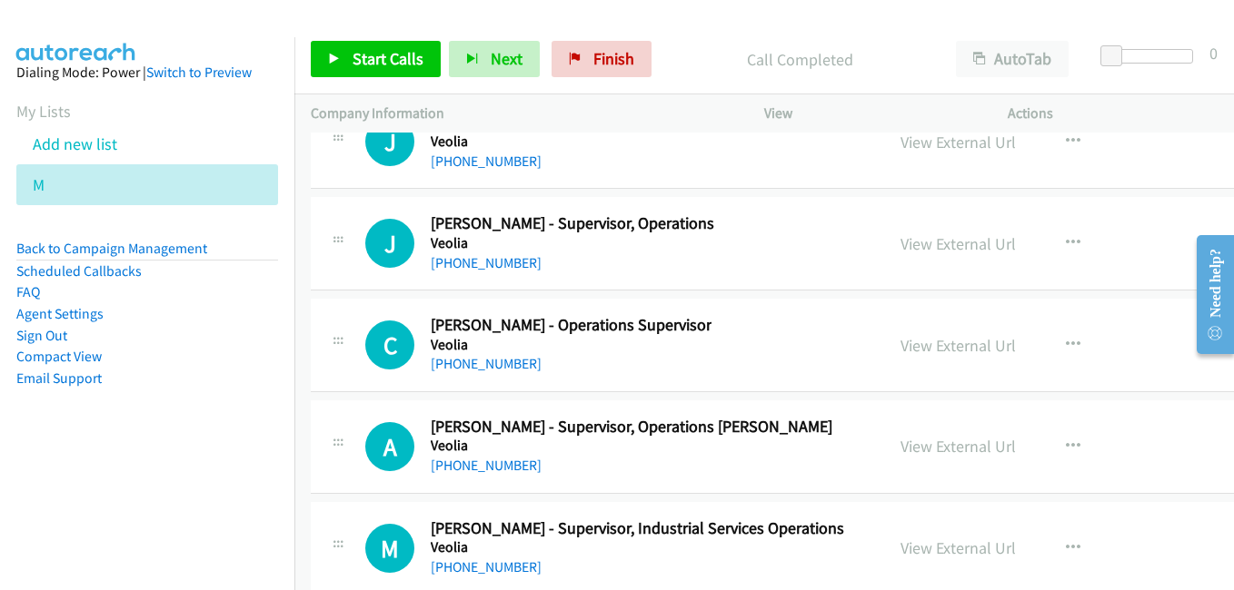
scroll to position [26162, 0]
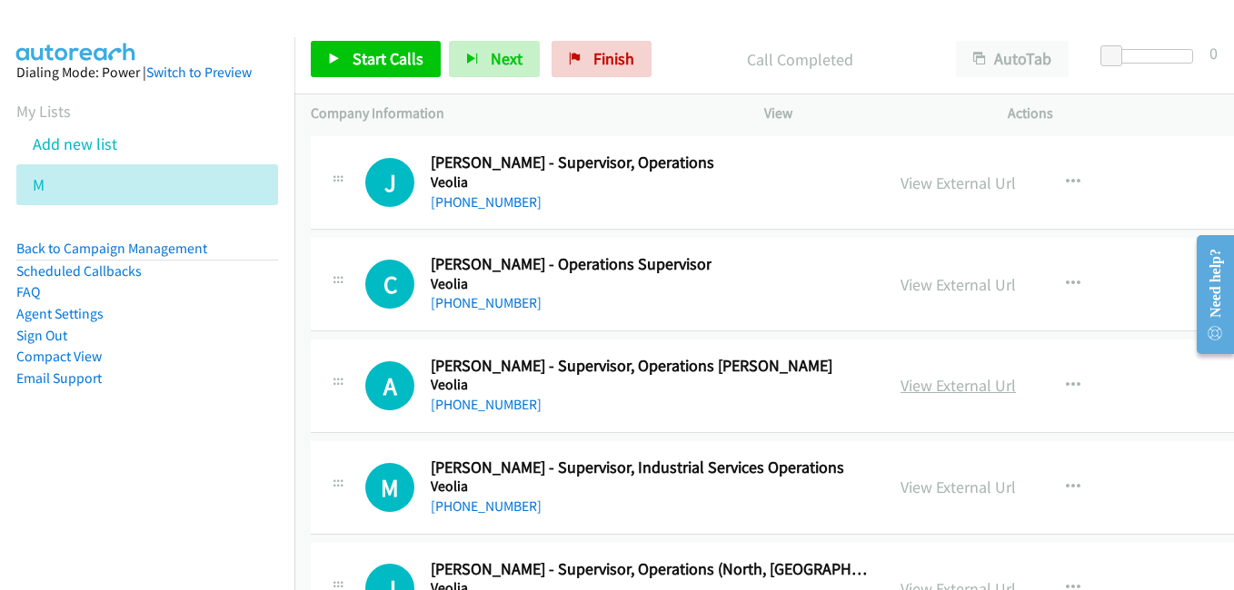
click at [923, 381] on link "View External Url" at bounding box center [957, 385] width 115 height 21
